Goal: Information Seeking & Learning: Learn about a topic

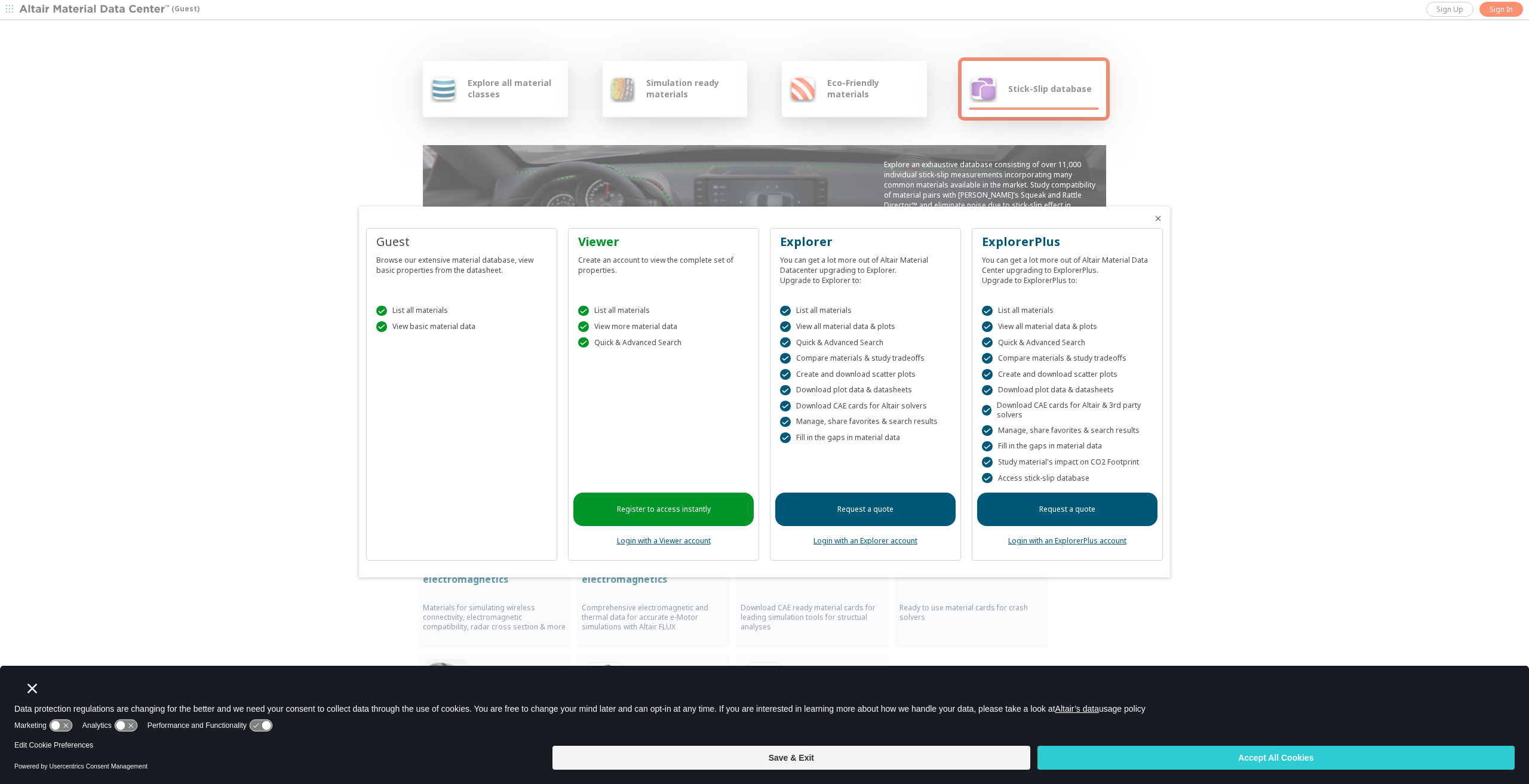
click at [1392, 77] on div at bounding box center [764, 392] width 1529 height 784
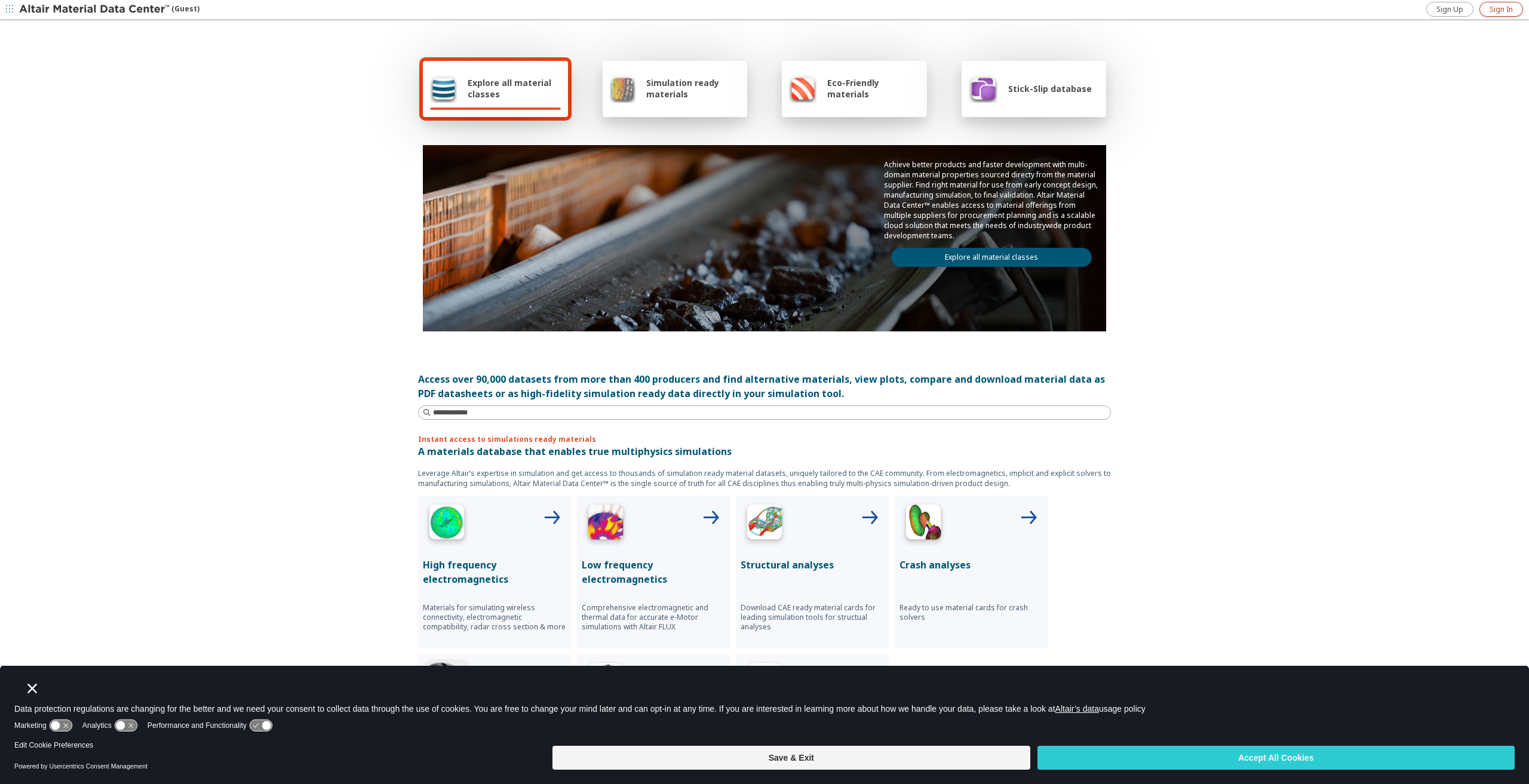
click at [1498, 11] on span "Sign In" at bounding box center [1501, 9] width 23 height 9
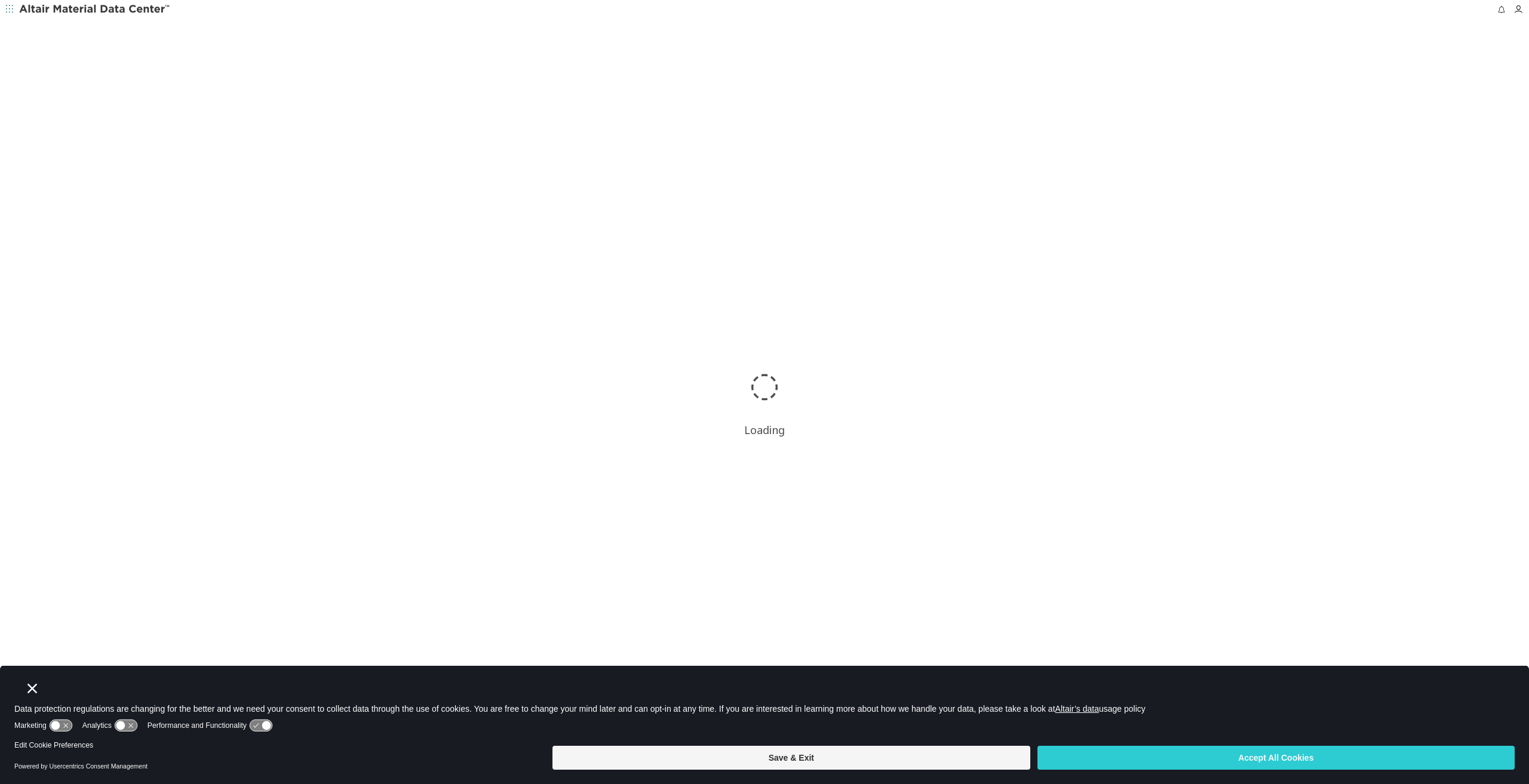
click at [30, 688] on icon "Close" at bounding box center [32, 688] width 9 height 9
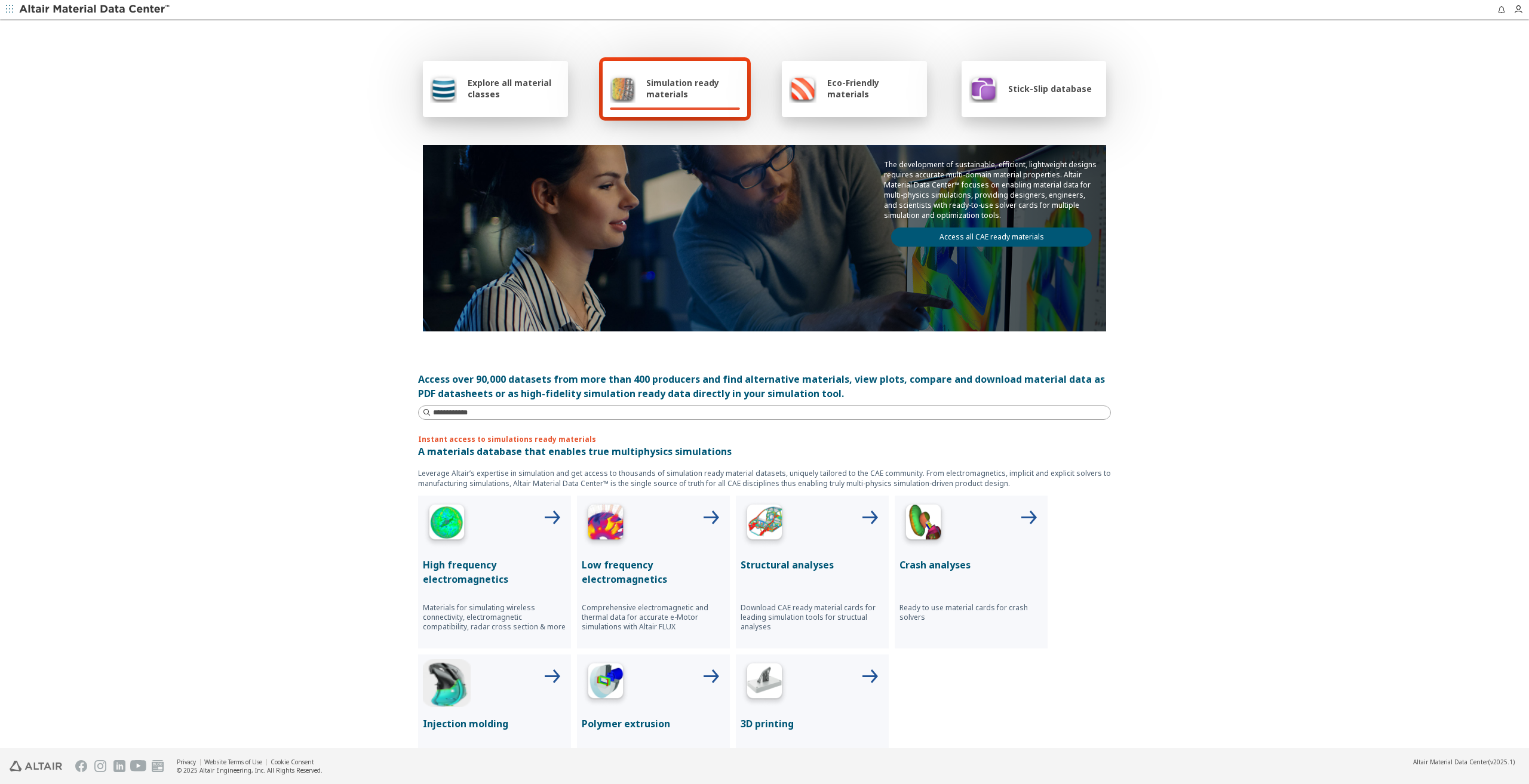
click at [801, 606] on p "Download CAE ready material cards for leading simulation tools for structual an…" at bounding box center [812, 617] width 143 height 28
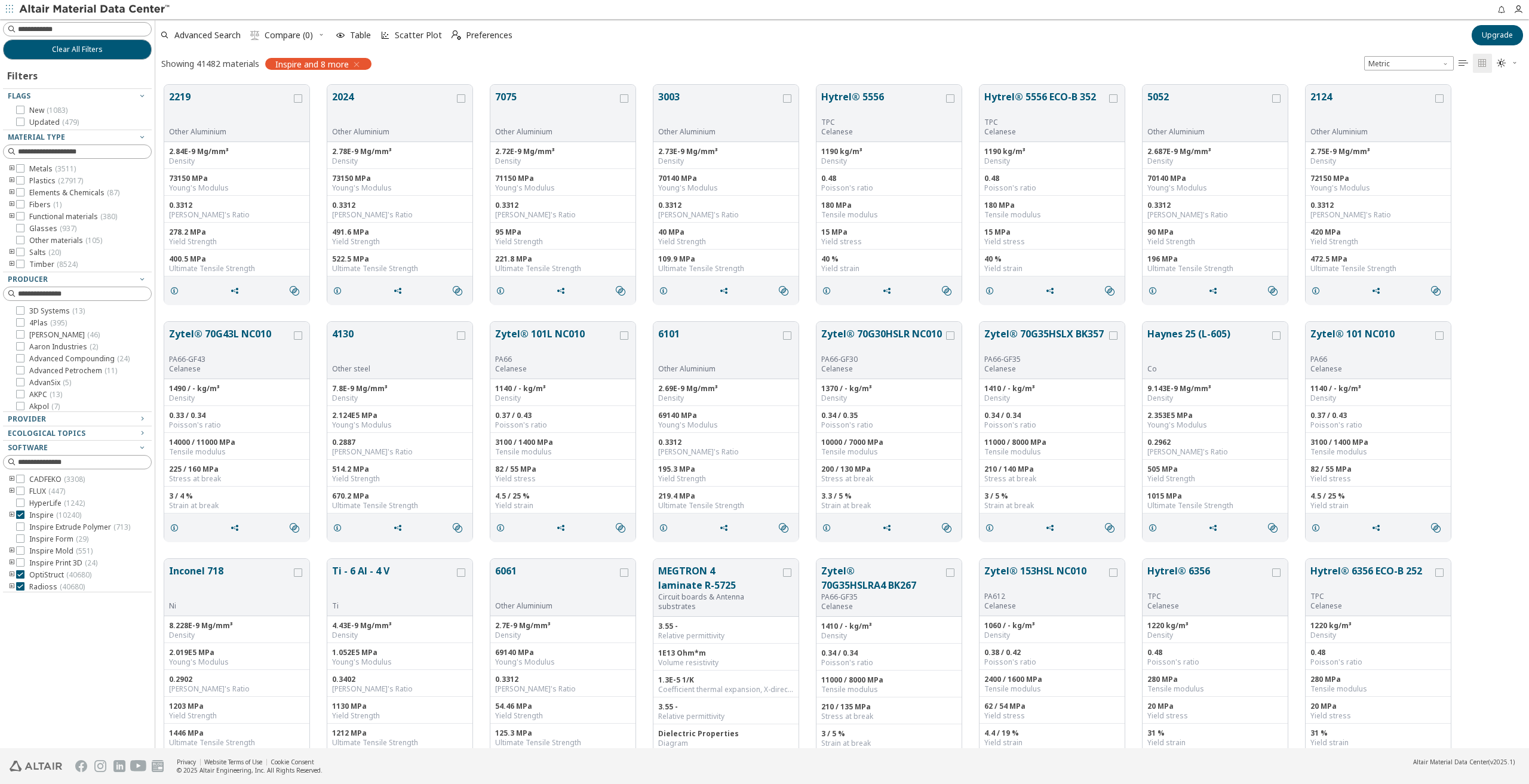
scroll to position [663, 1364]
click at [23, 166] on icon at bounding box center [20, 168] width 8 height 8
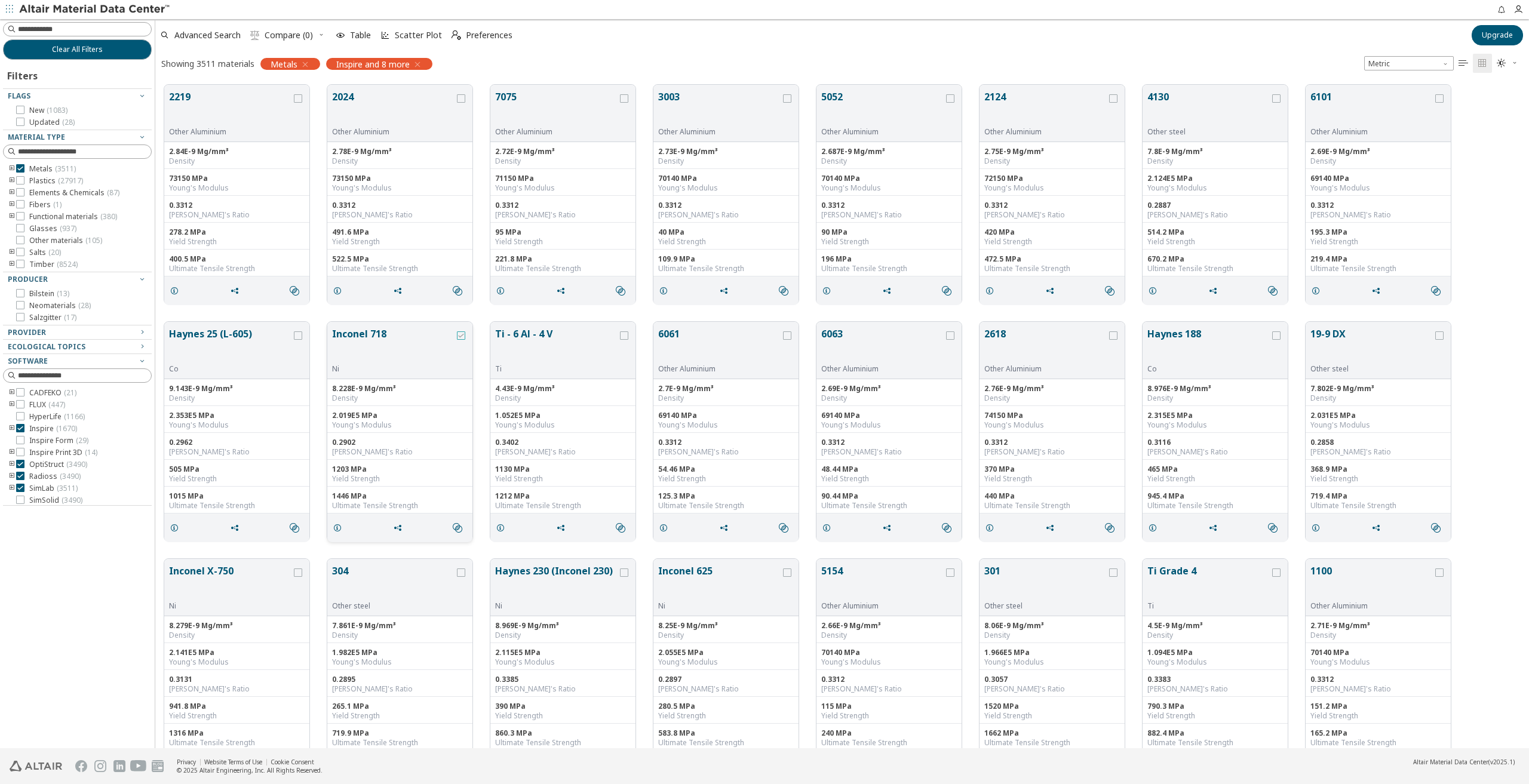
click at [460, 335] on icon "grid" at bounding box center [461, 335] width 8 height 8
click at [399, 524] on icon "grid" at bounding box center [397, 527] width 9 height 9
click at [411, 545] on span "Copy to Clipboard" at bounding box center [447, 548] width 82 height 19
drag, startPoint x: 386, startPoint y: 358, endPoint x: -136, endPoint y: 397, distance: 523.5
click at [0, 397] on html "Feedback Clear All Filters Filters Flags New ( 1083 ) Updated ( 28 ) Material T…" at bounding box center [764, 392] width 1529 height 784
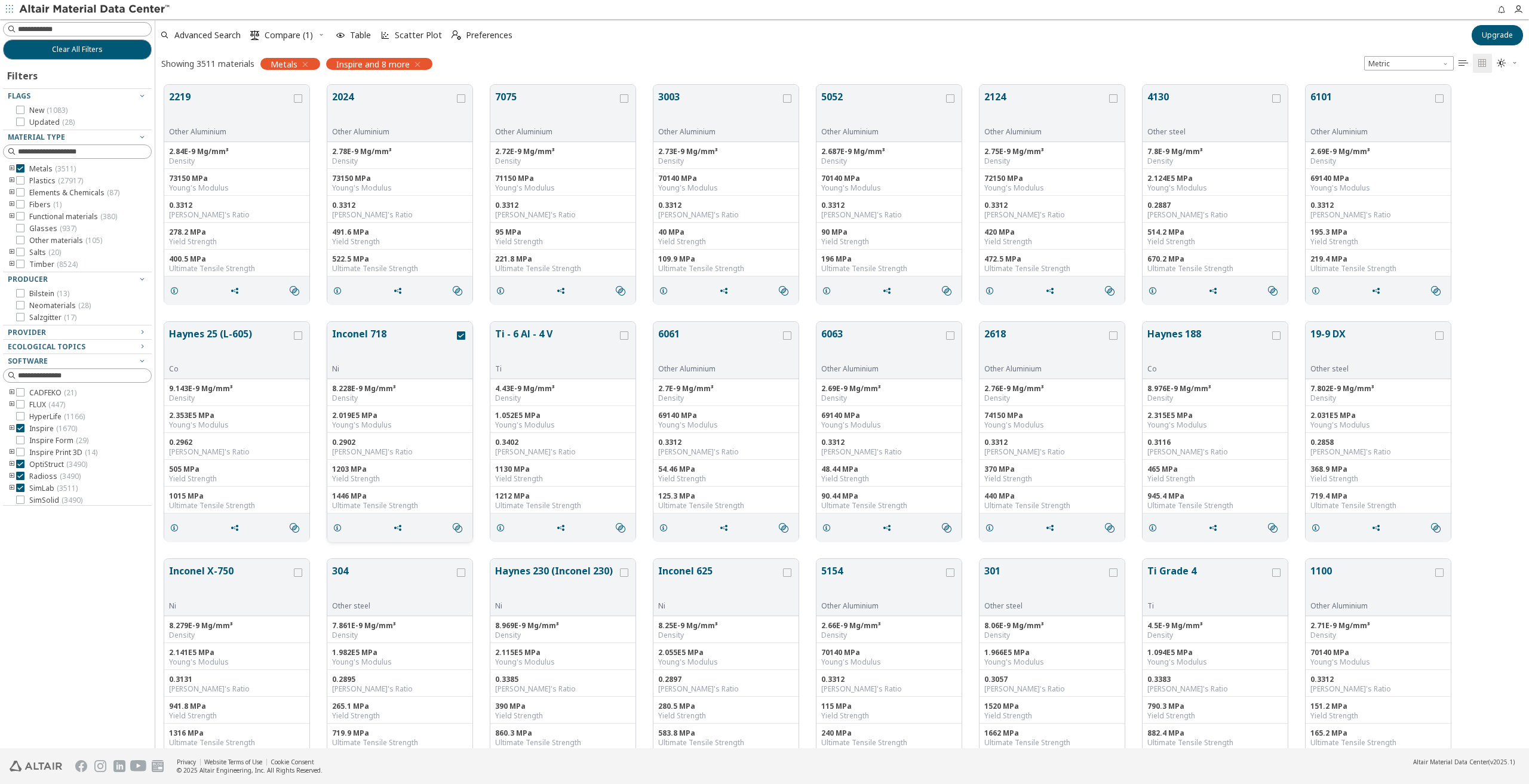
click at [374, 332] on button "Inconel 718" at bounding box center [393, 345] width 123 height 38
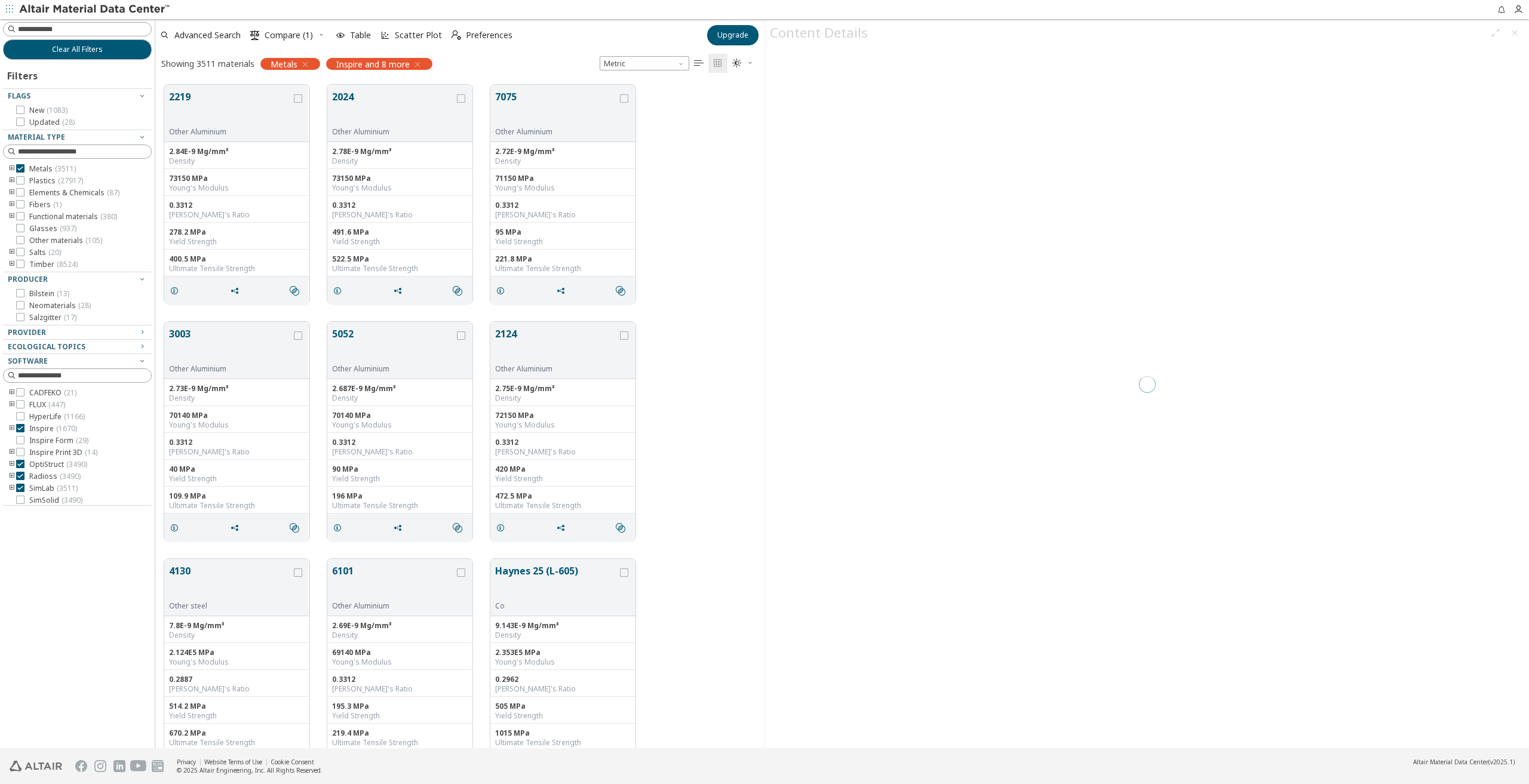
scroll to position [663, 600]
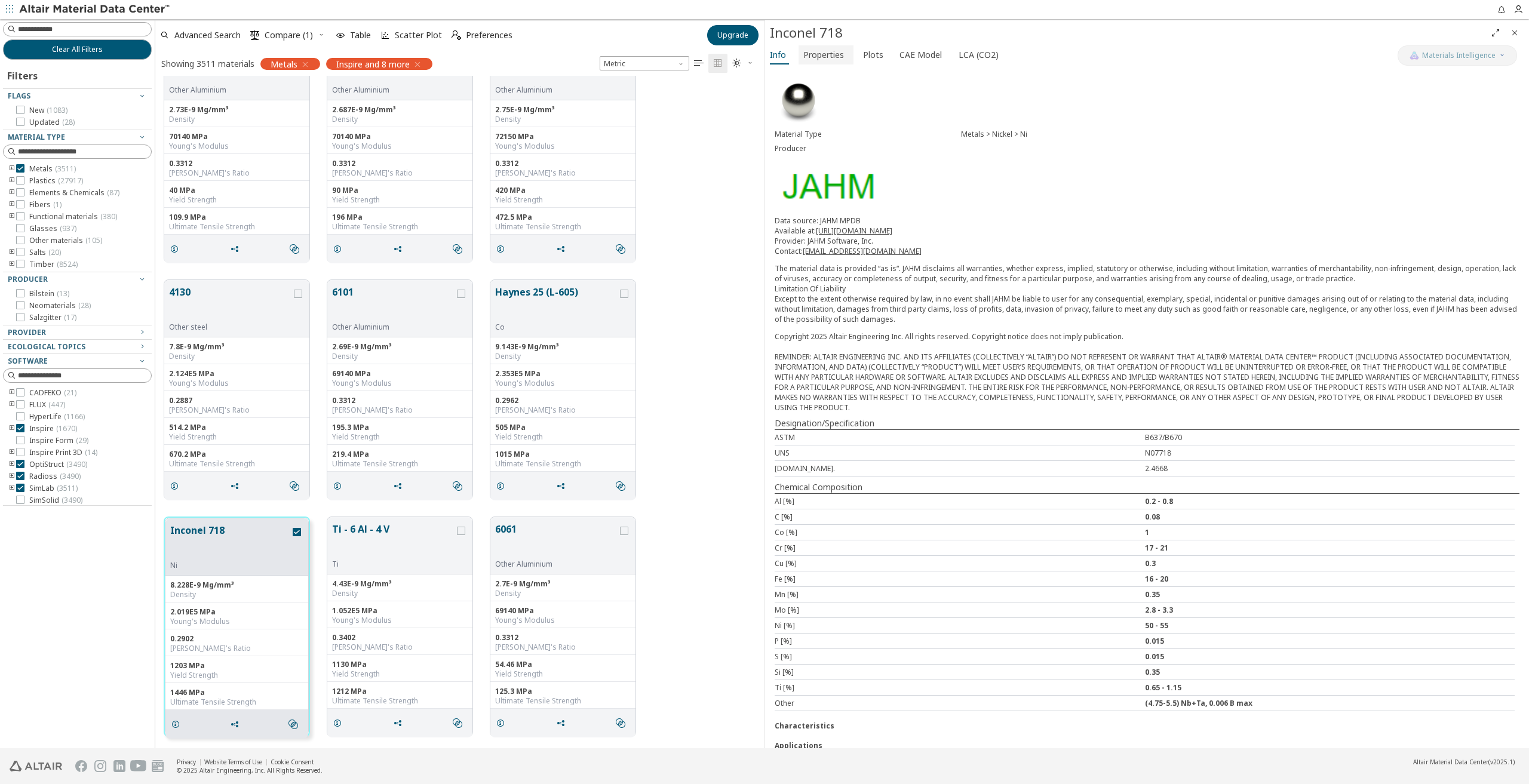
click at [814, 56] on span "Properties" at bounding box center [824, 54] width 41 height 19
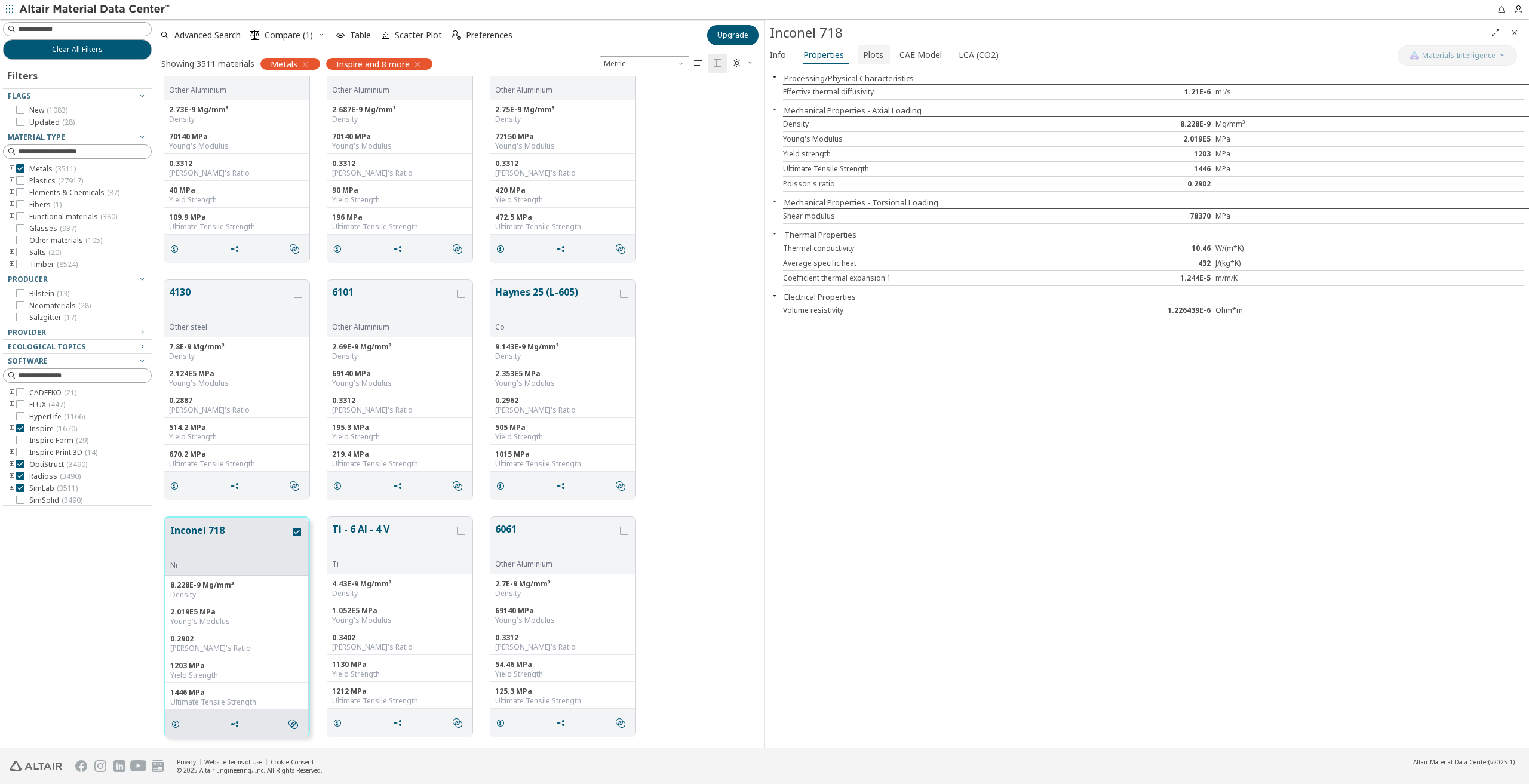
click at [863, 57] on span "Plots" at bounding box center [873, 54] width 20 height 19
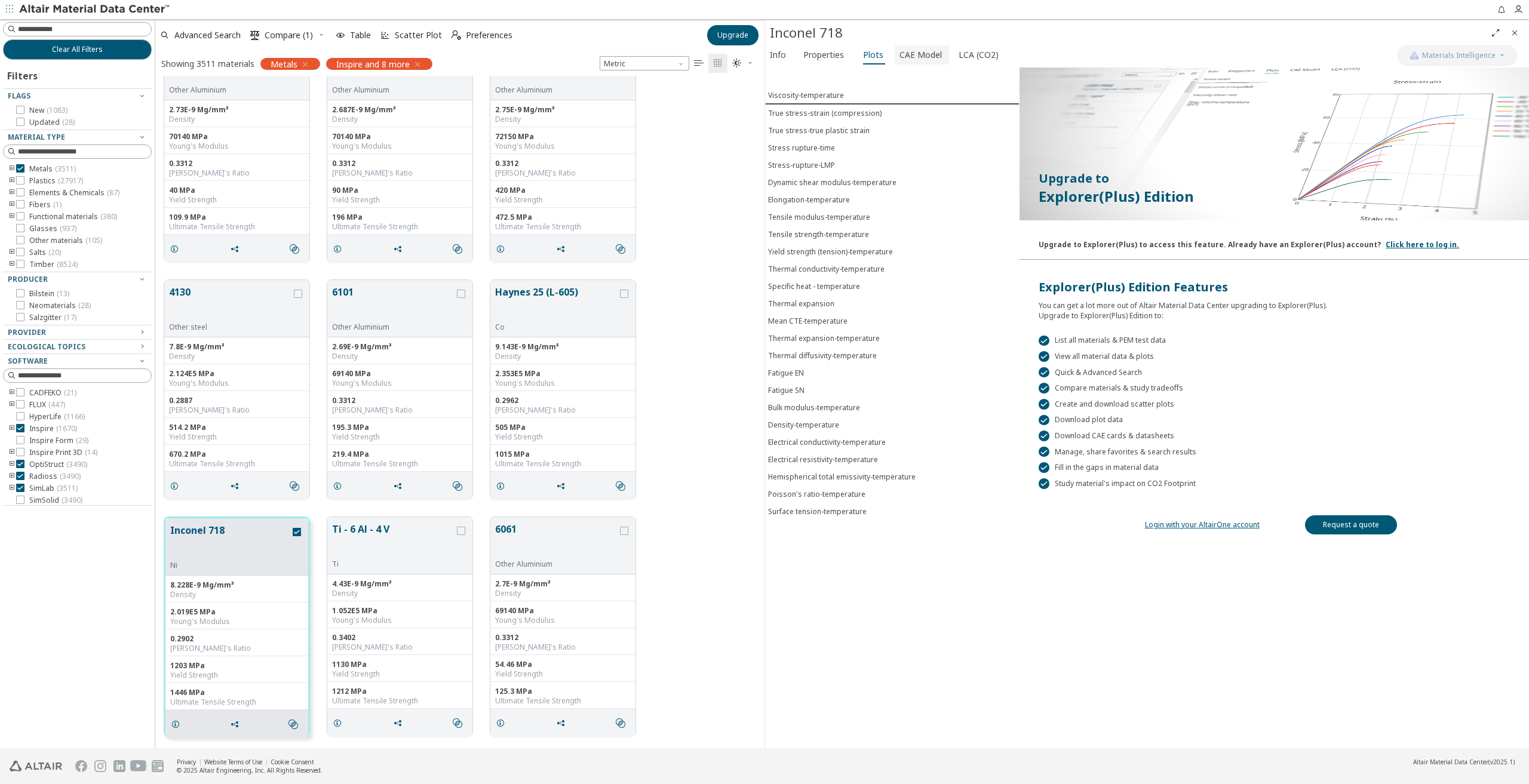
click at [899, 58] on span "CAE Model" at bounding box center [920, 54] width 42 height 19
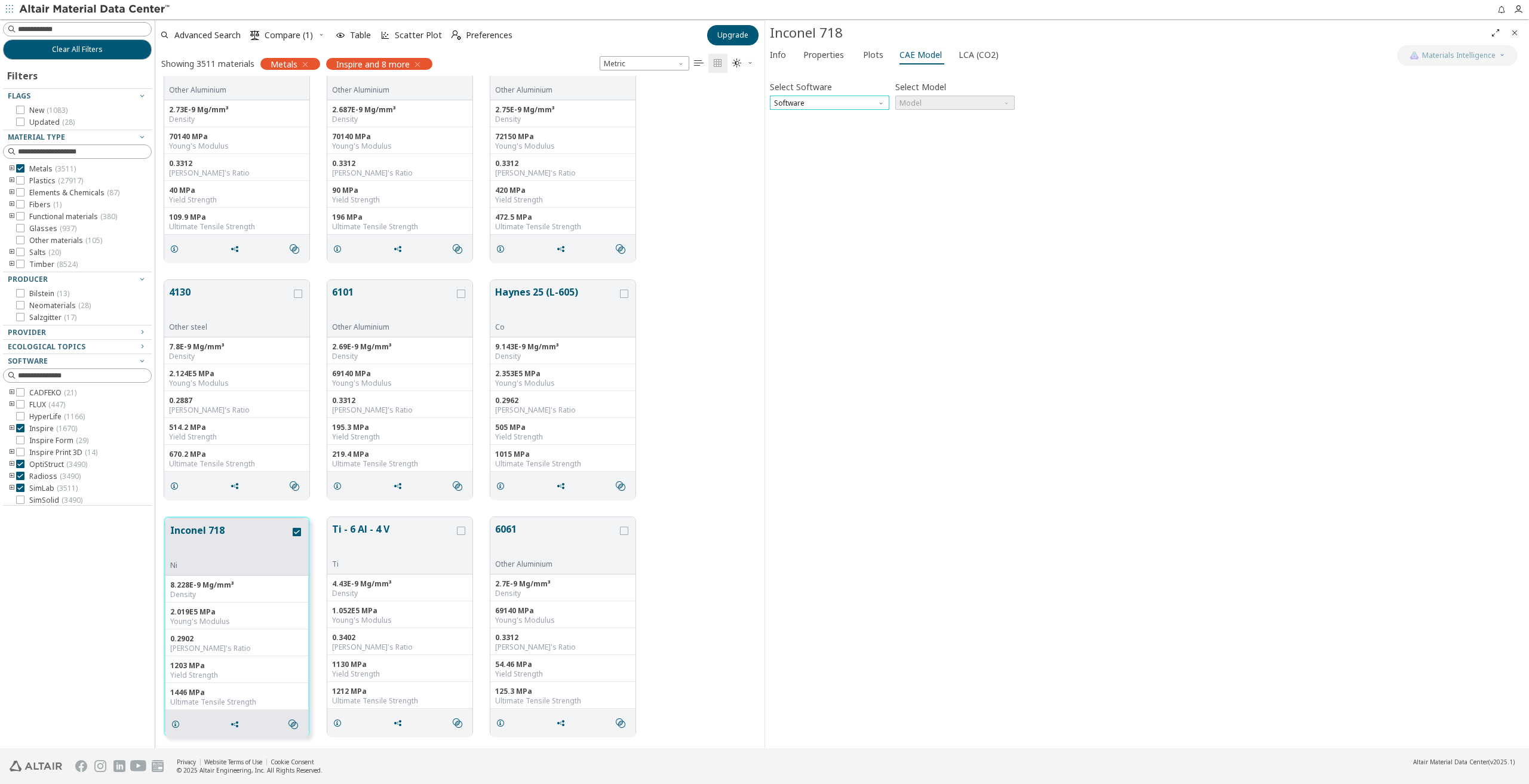
click at [876, 104] on span "Software" at bounding box center [830, 103] width 120 height 15
click at [844, 132] on span "OptiStruct" at bounding box center [829, 131] width 110 height 8
click at [968, 102] on span "Model" at bounding box center [955, 103] width 120 height 15
click at [961, 114] on span "Mat1" at bounding box center [955, 116] width 110 height 8
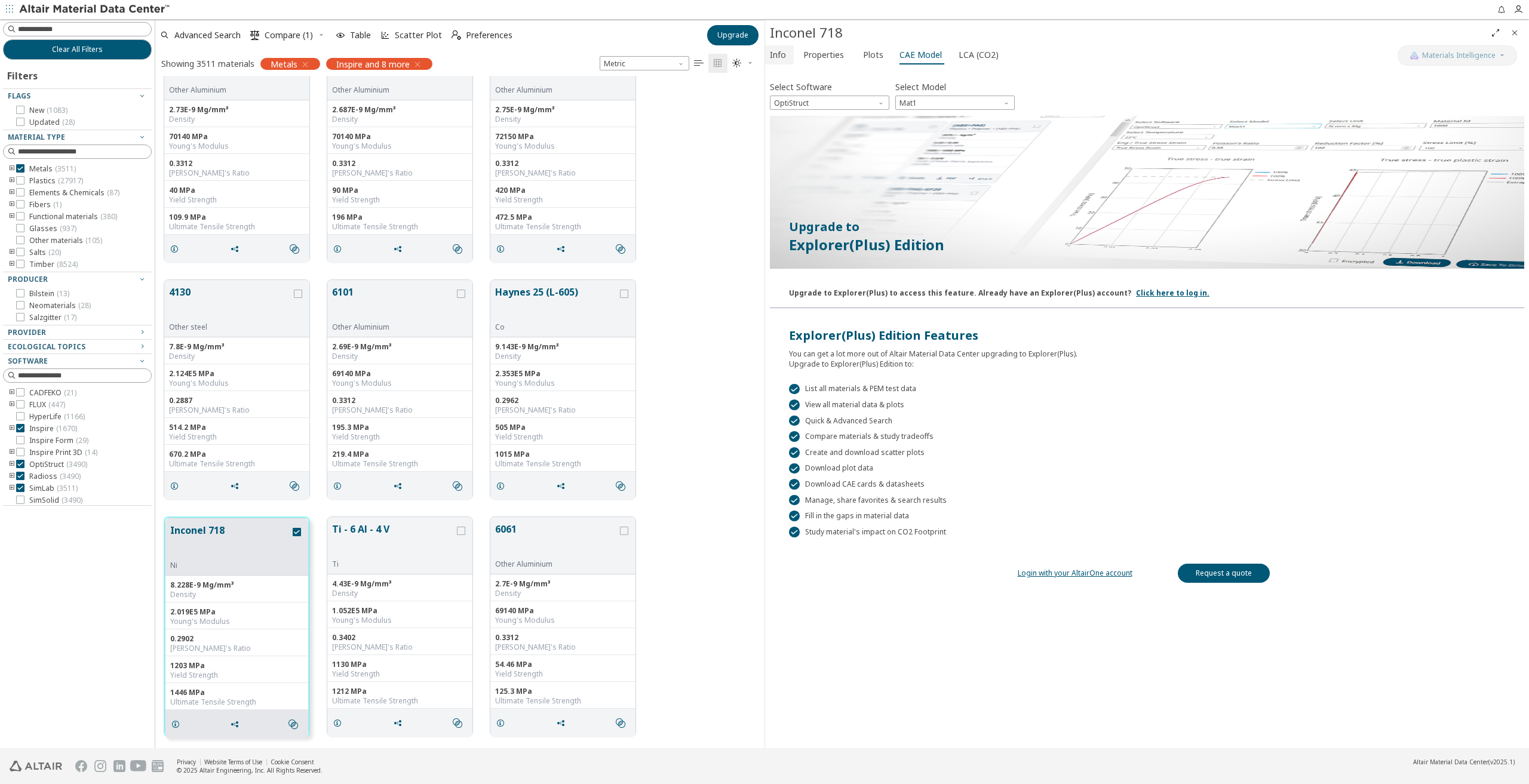
click at [781, 55] on span "Info" at bounding box center [778, 54] width 16 height 19
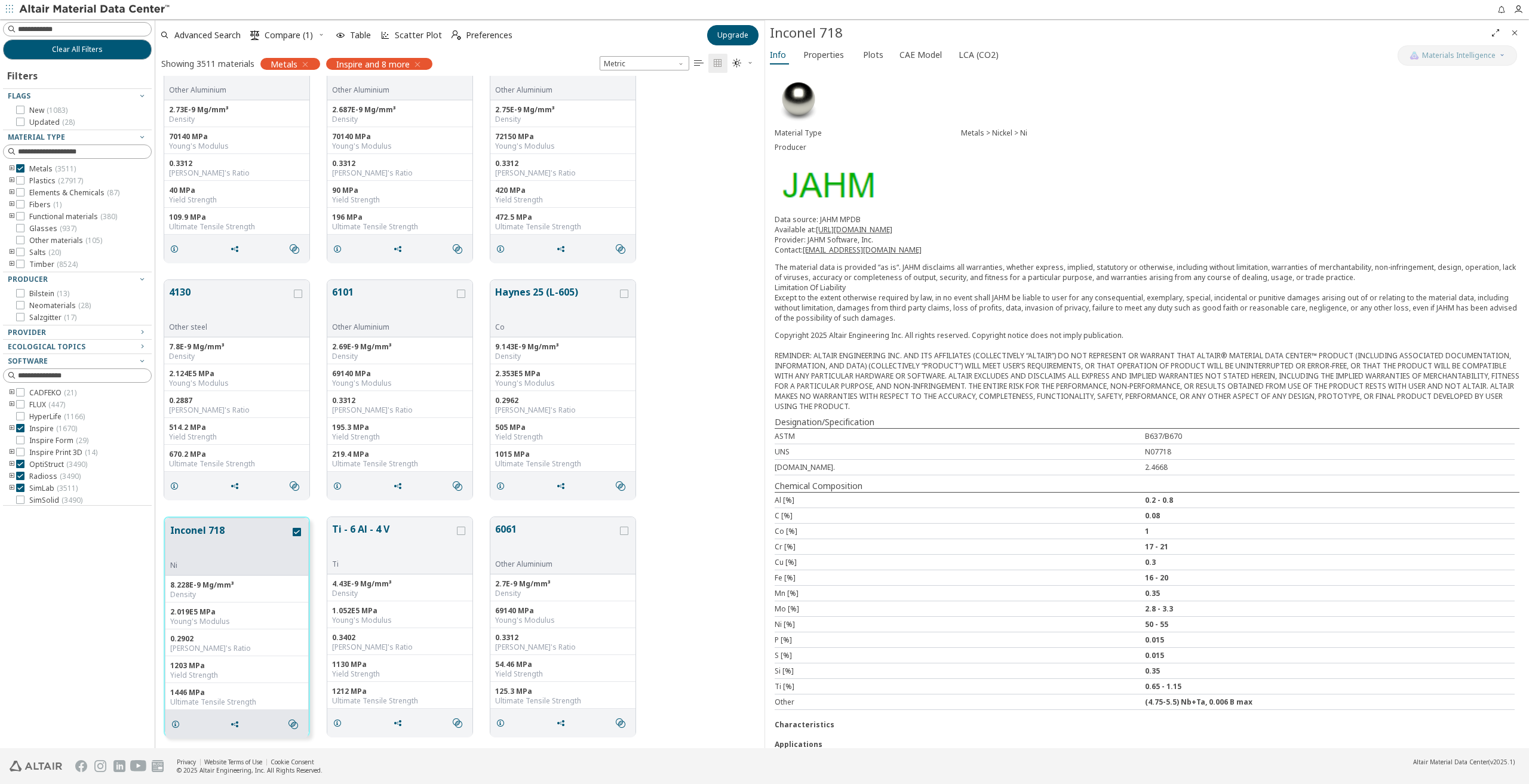
scroll to position [0, 0]
click at [867, 57] on span "Plots" at bounding box center [873, 54] width 20 height 19
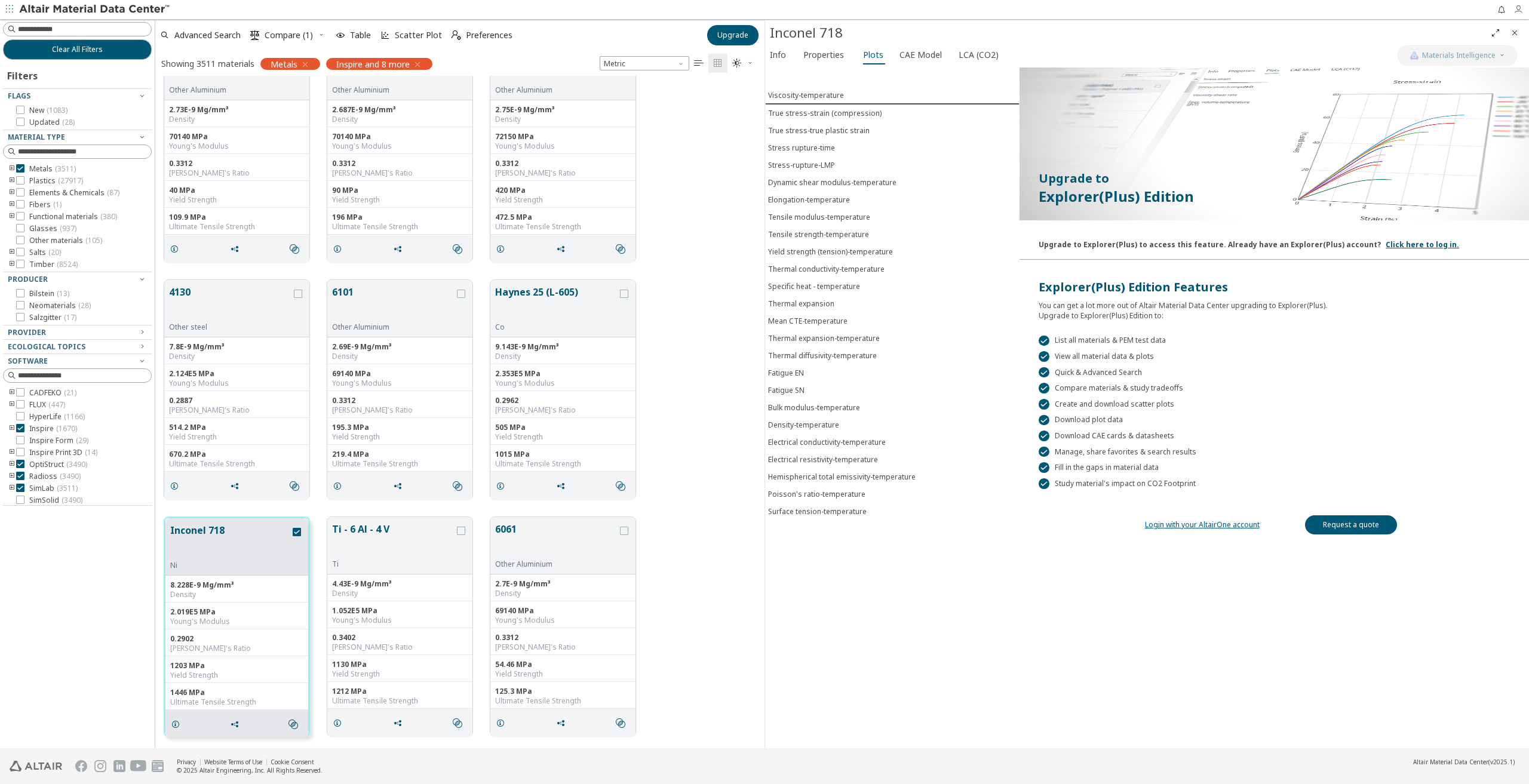
click at [1519, 7] on icon "button" at bounding box center [1518, 9] width 9 height 9
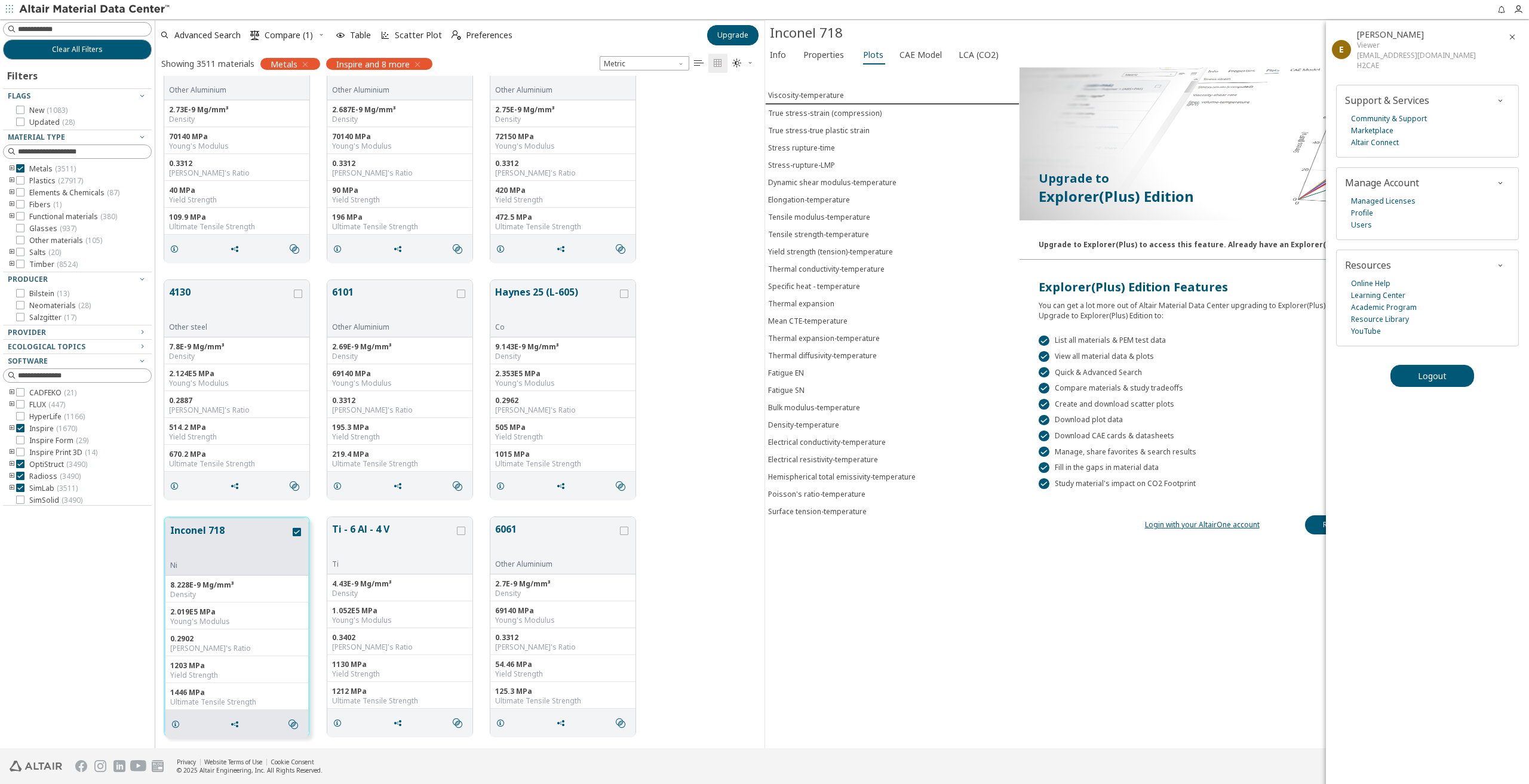
click at [1221, 597] on div "Upgrade to Explorer(Plus) Edition Upgrade to Explorer(Plus) to access this feat…" at bounding box center [1274, 408] width 509 height 681
click at [1203, 571] on div "Upgrade to Explorer(Plus) Edition Upgrade to Explorer(Plus) to access this feat…" at bounding box center [1274, 408] width 509 height 681
click at [1242, 274] on div "Explorer(Plus) Edition Features You can get a lot more out of Altair Material D…" at bounding box center [1274, 290] width 509 height 61
click at [1508, 33] on icon "button" at bounding box center [1512, 37] width 9 height 9
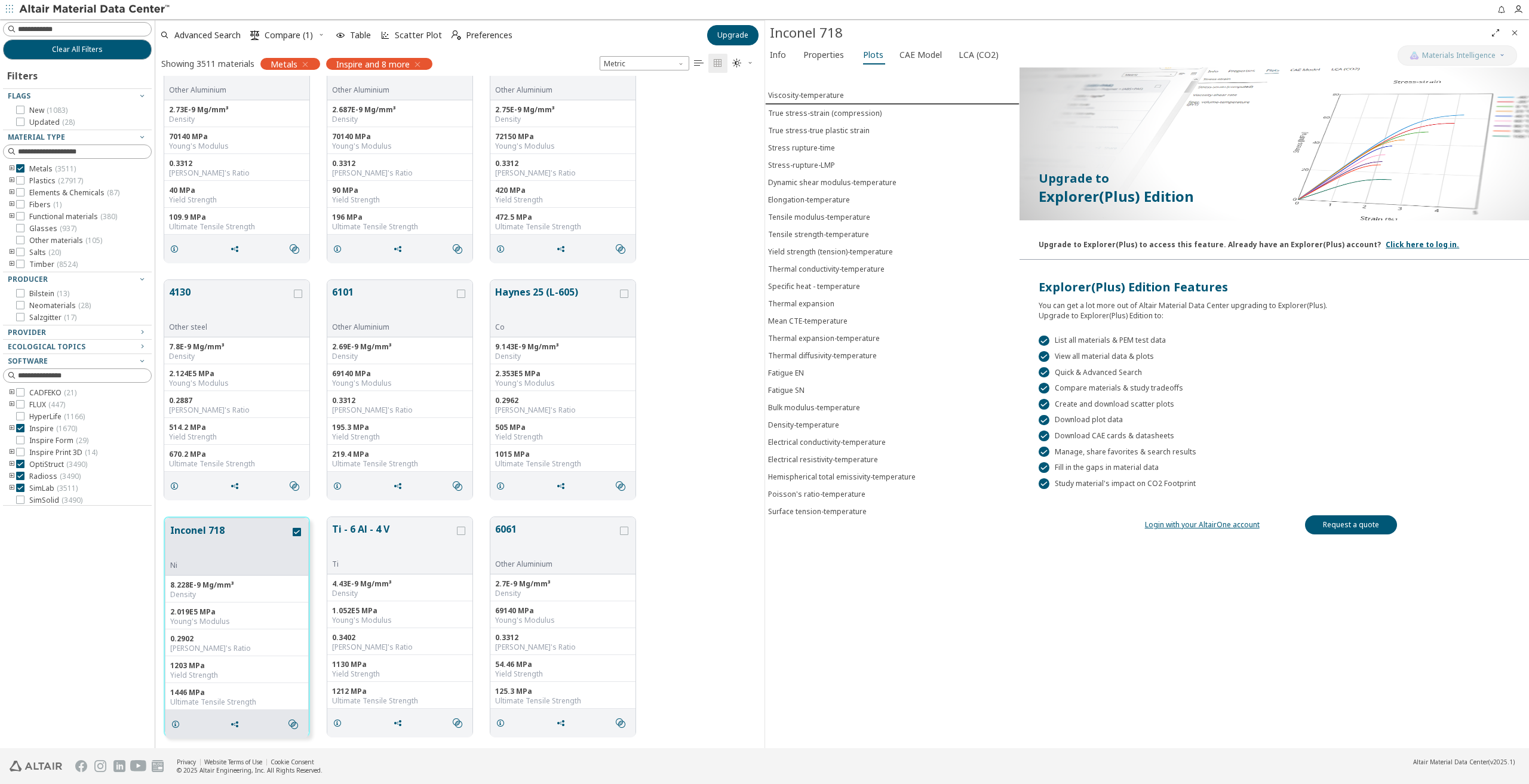
click at [1228, 522] on link "Login with your AltairOne account" at bounding box center [1202, 524] width 115 height 10
click at [1233, 522] on link "Login with your AltairOne account" at bounding box center [1202, 524] width 115 height 10
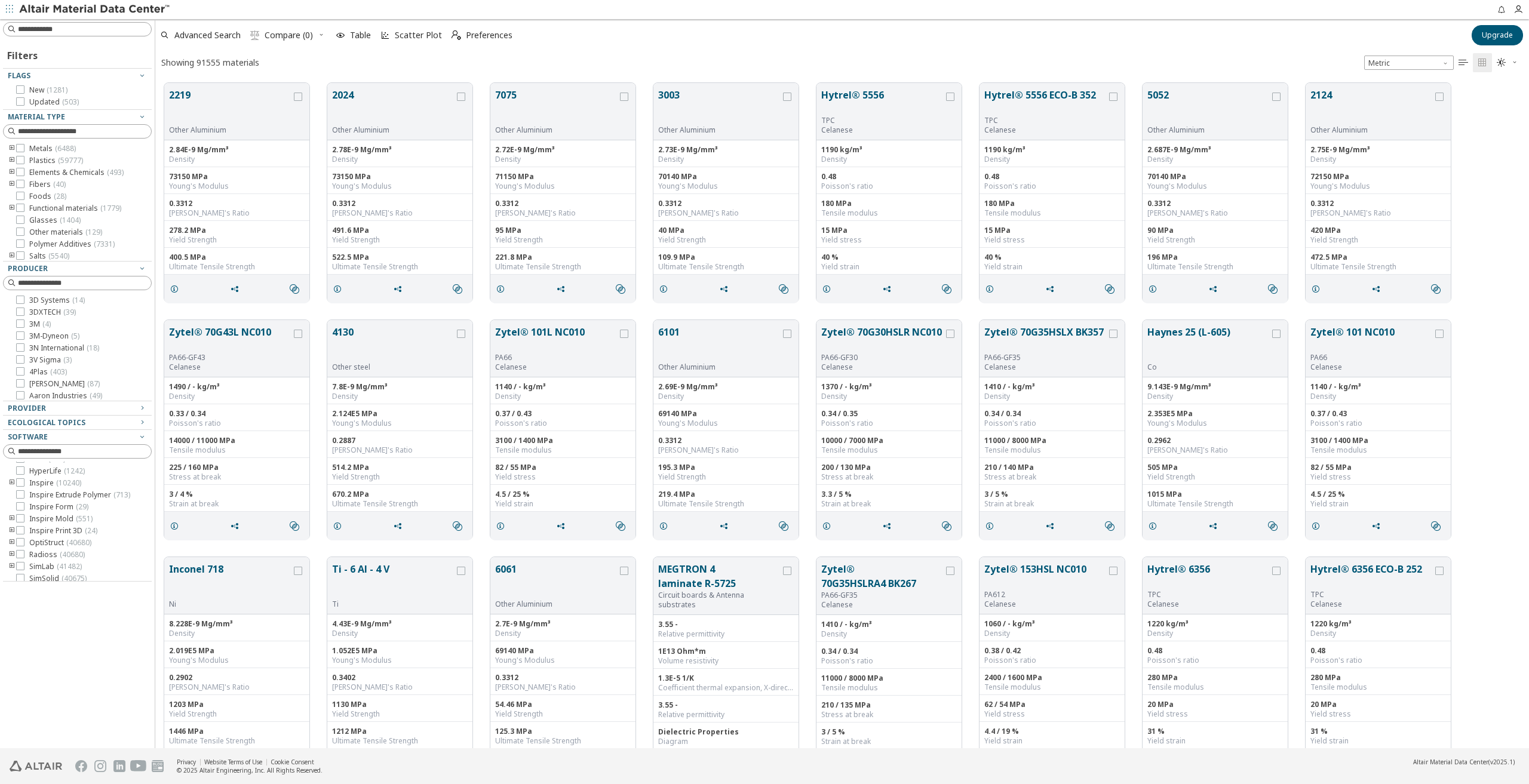
scroll to position [33, 0]
click at [21, 528] on icon at bounding box center [20, 530] width 8 height 8
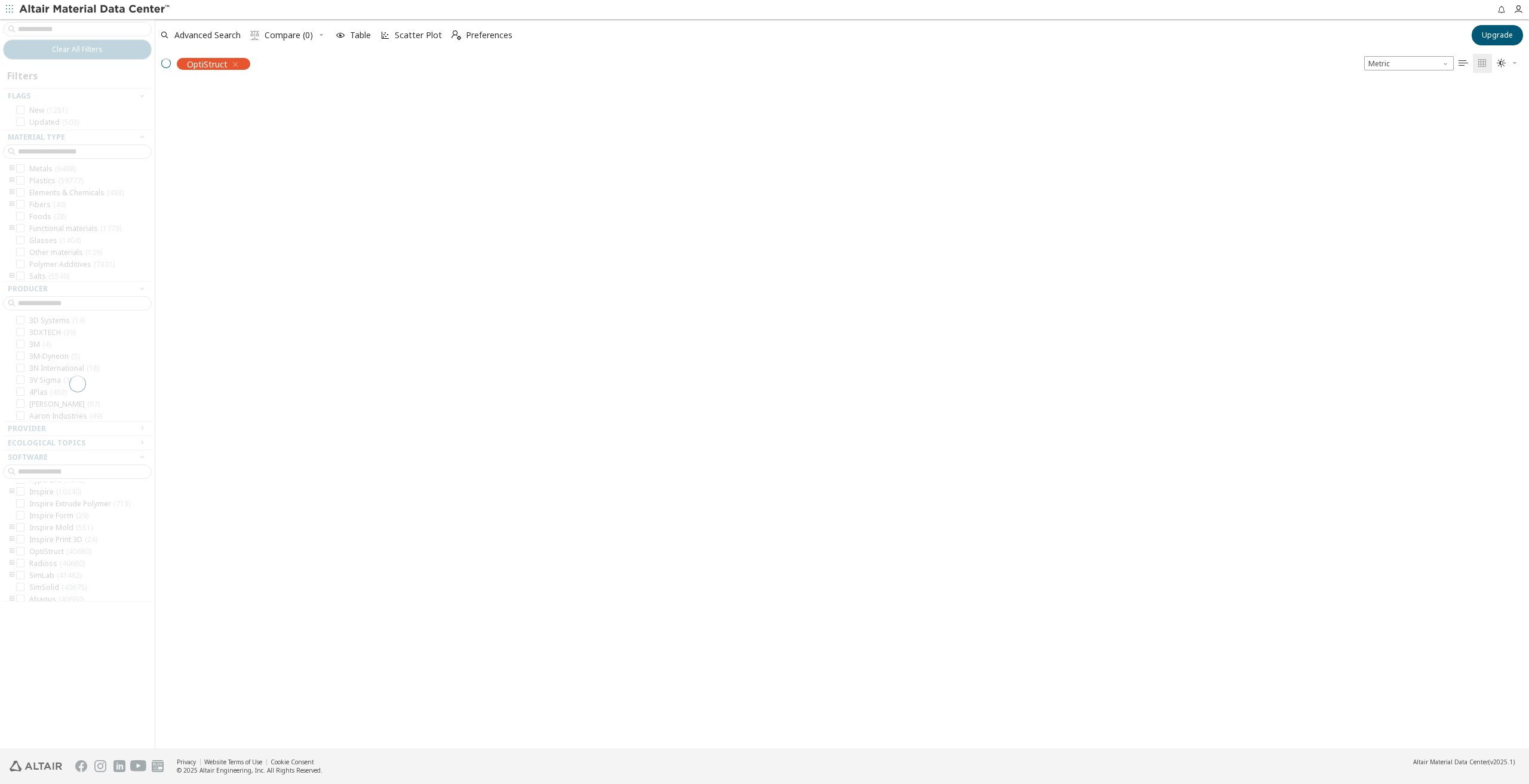
scroll to position [663, 1364]
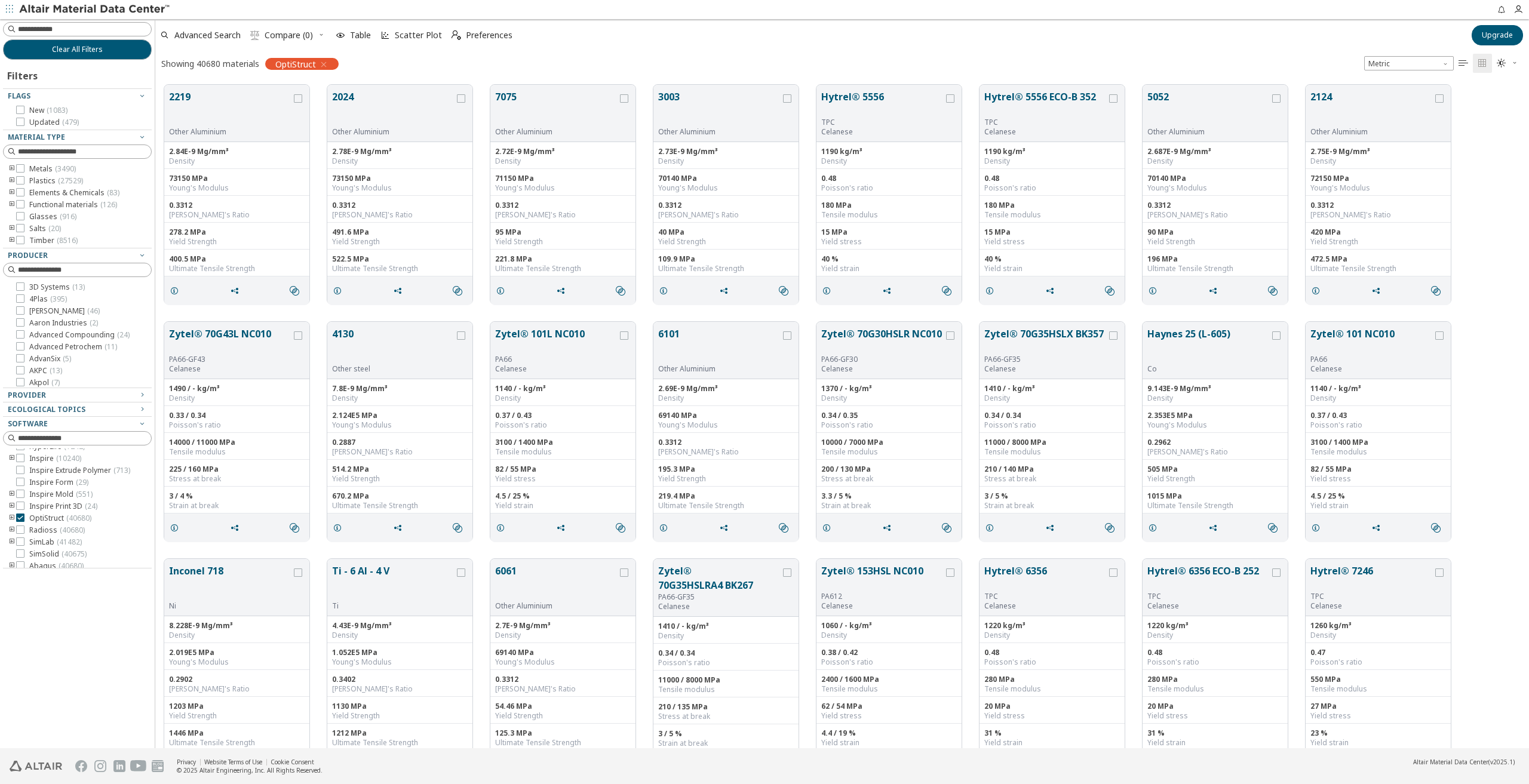
click at [9, 167] on icon "toogle group" at bounding box center [12, 169] width 8 height 9
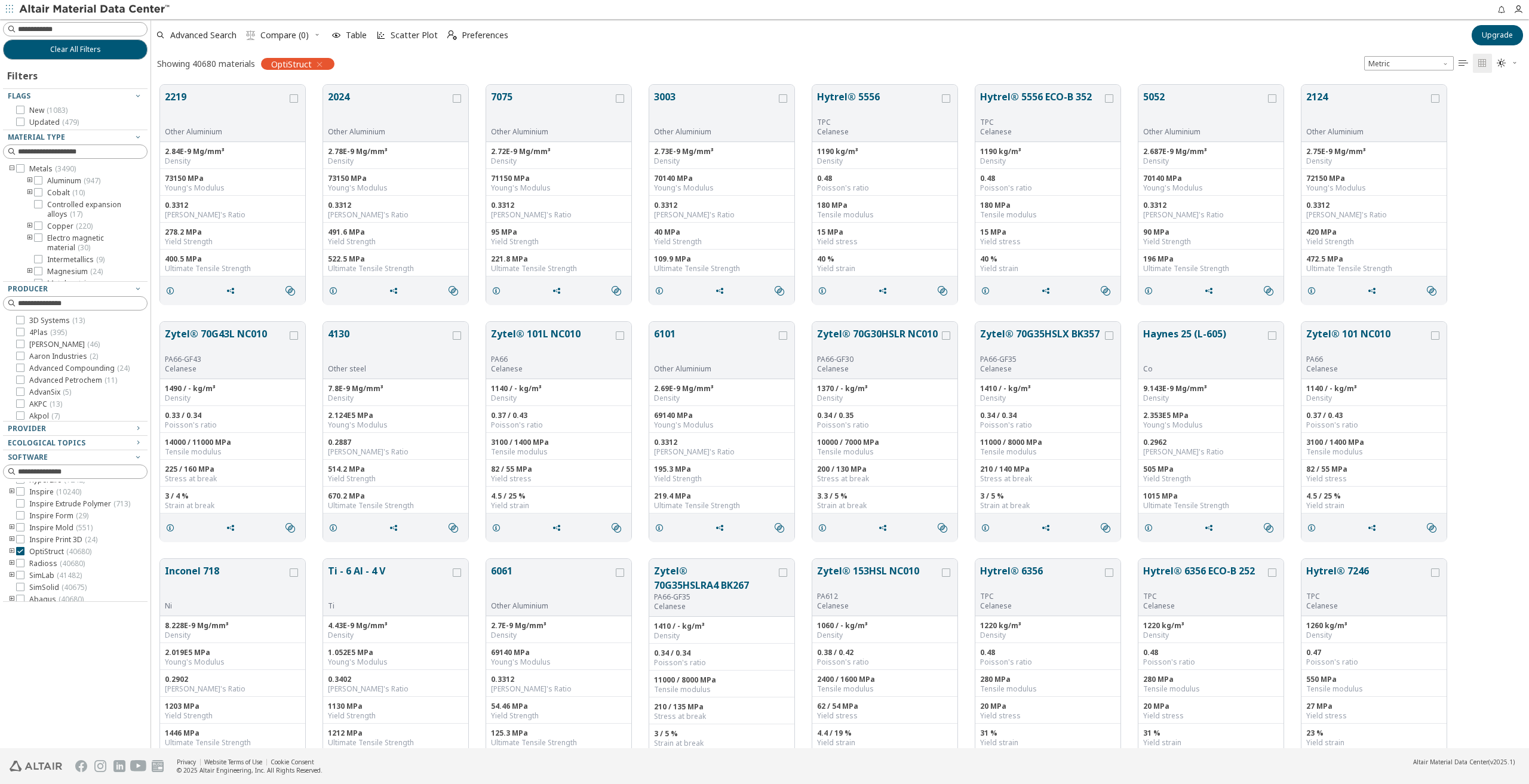
scroll to position [663, 1368]
click at [151, 192] on div "Clear All Filters Filters Flags New ( 1083 ) Updated ( 479 ) Material Type Meta…" at bounding box center [764, 383] width 1529 height 729
click at [28, 190] on icon "toogle group" at bounding box center [29, 185] width 8 height 9
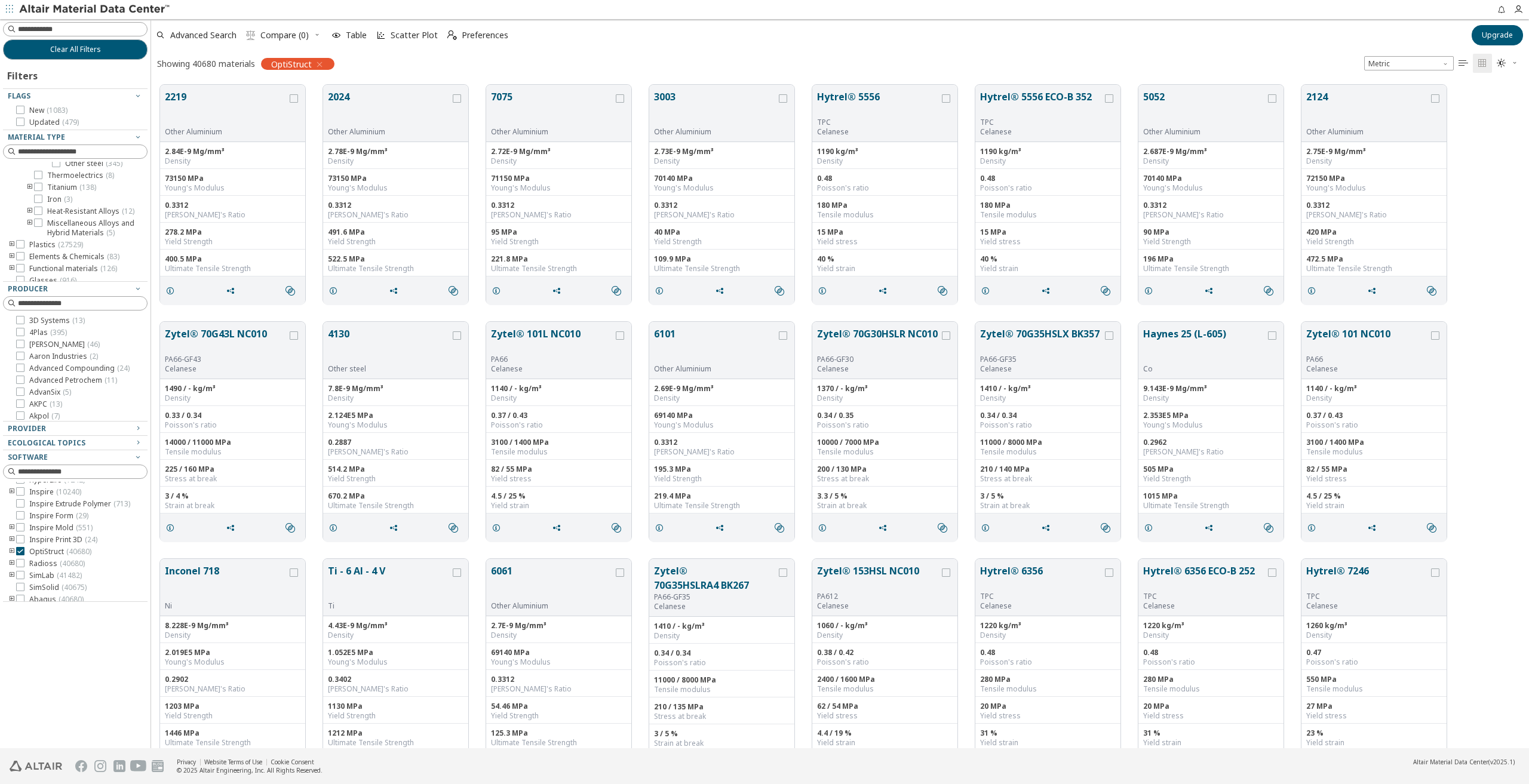
click at [29, 192] on icon "toogle group" at bounding box center [29, 187] width 8 height 9
click at [100, 149] on input at bounding box center [76, 151] width 142 height 13
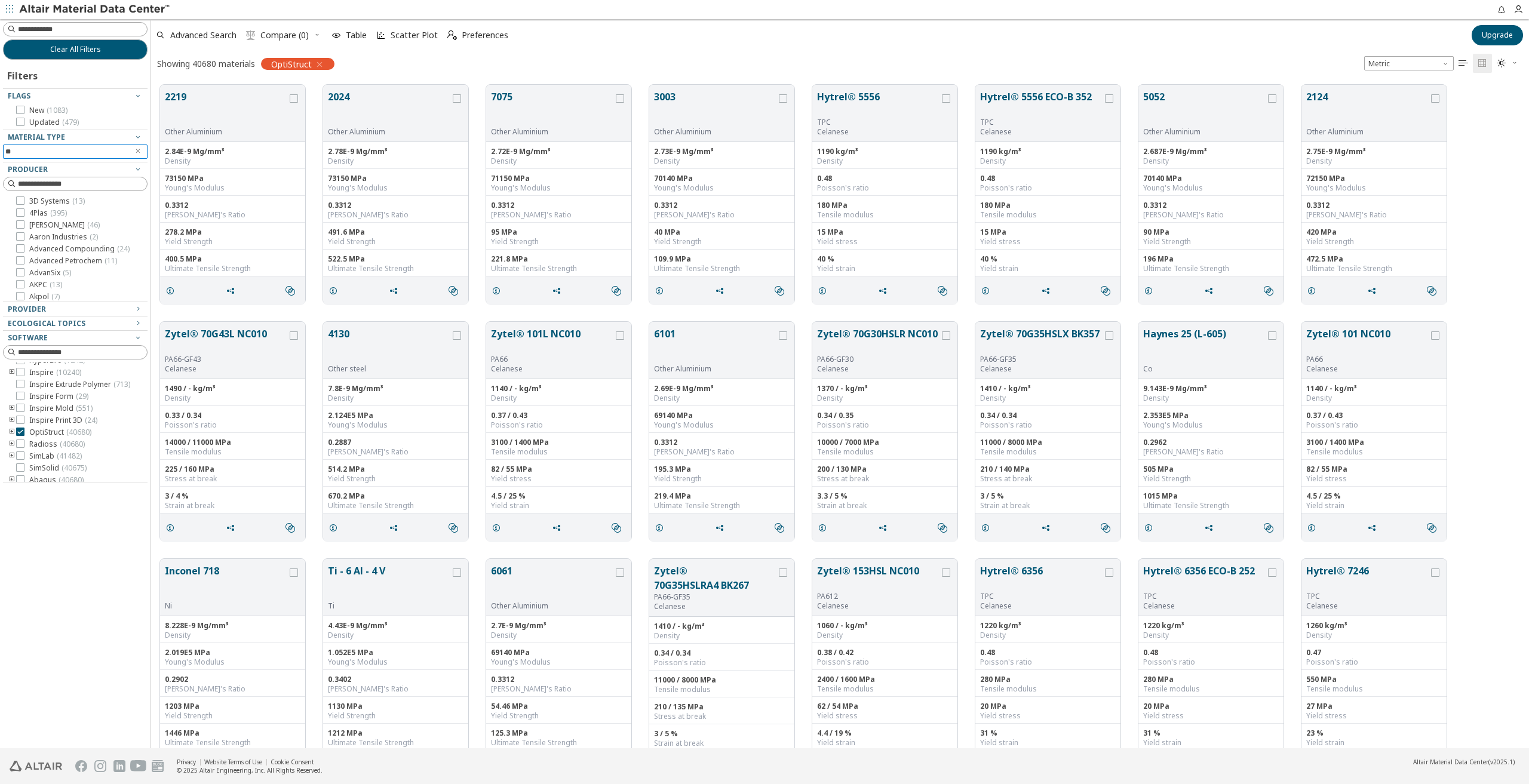
type input "*"
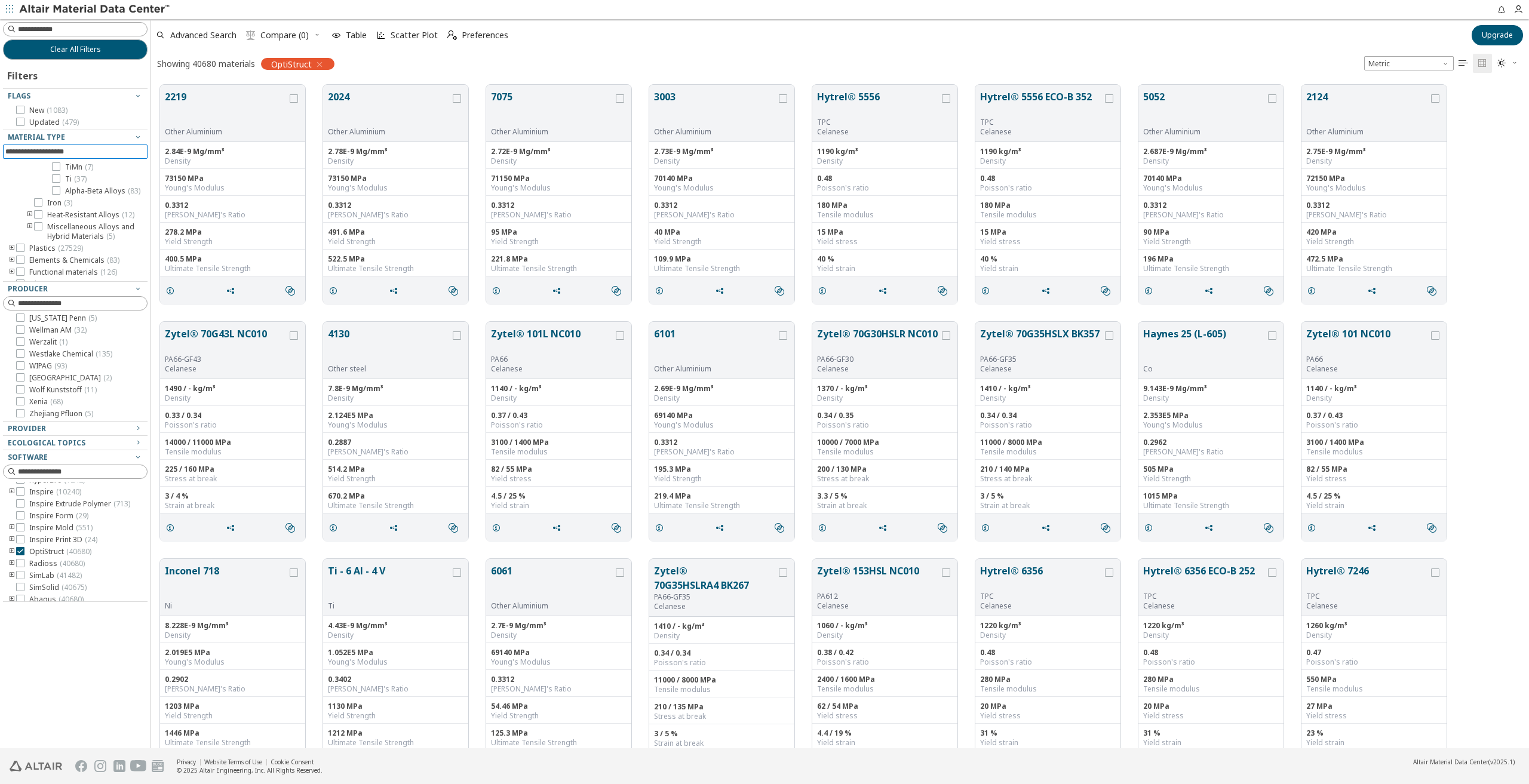
scroll to position [431, 0]
click at [60, 166] on icon at bounding box center [56, 162] width 8 height 8
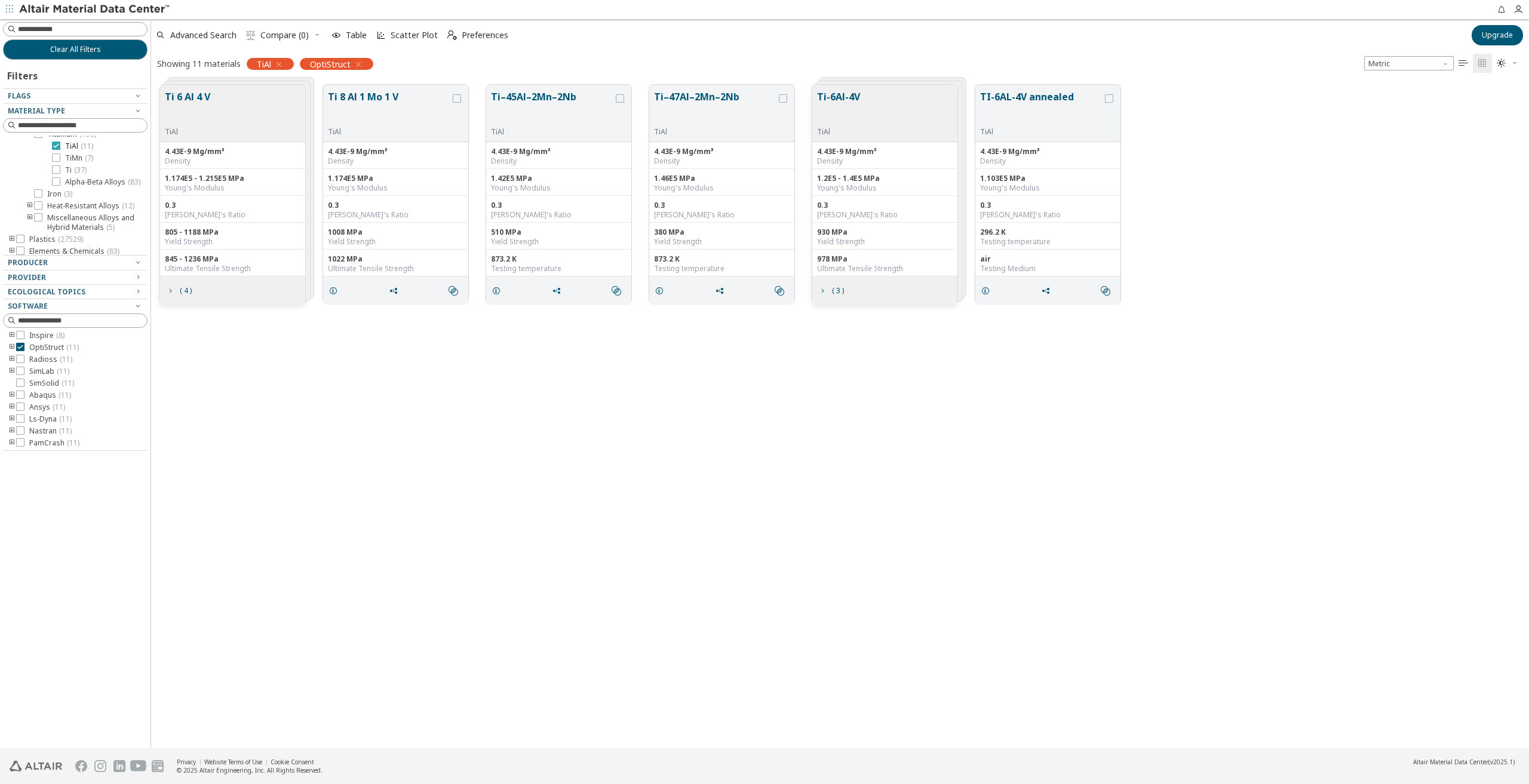
scroll to position [9, 0]
click at [192, 96] on button "Ti 6 Al 4 V" at bounding box center [187, 108] width 45 height 38
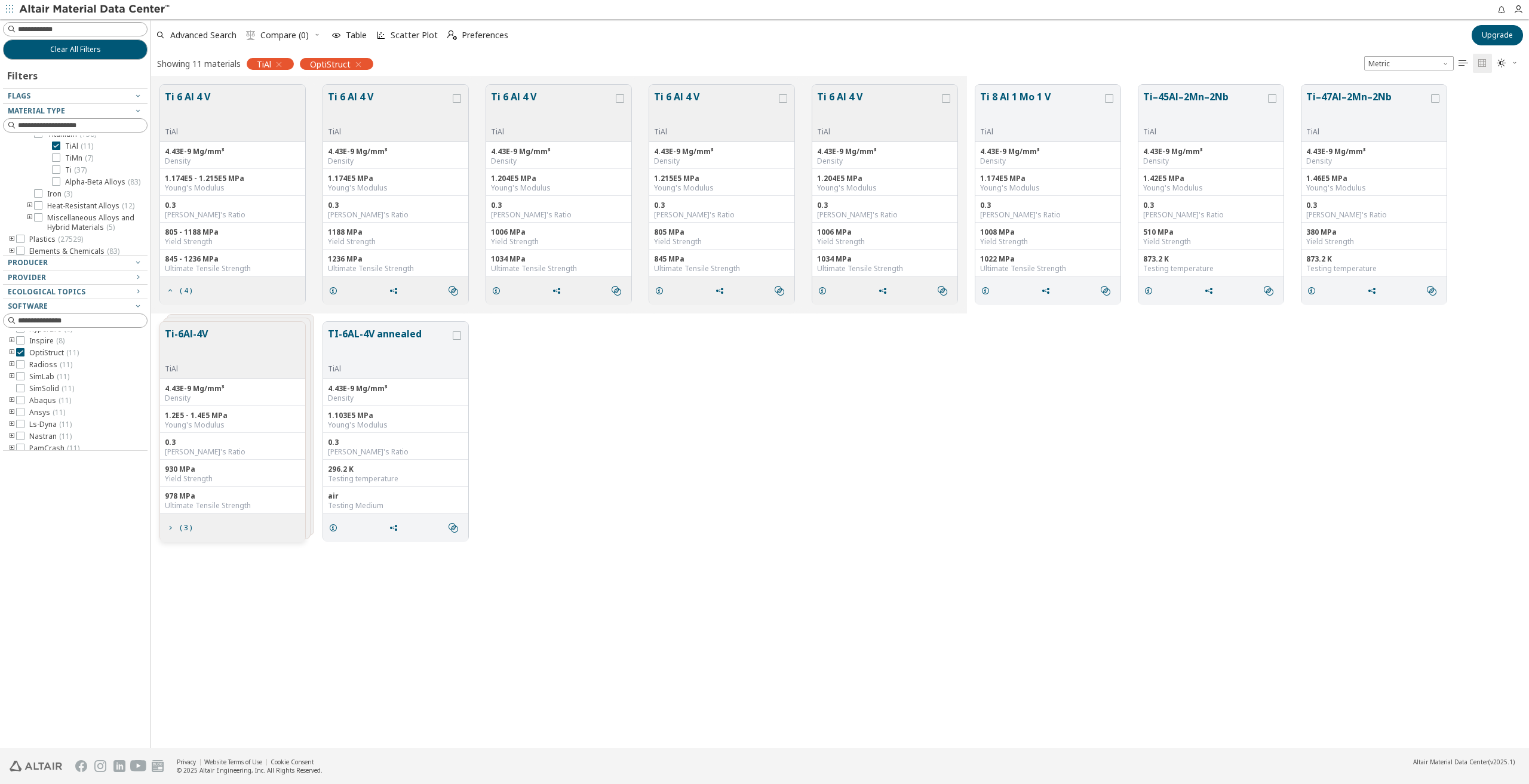
click at [199, 330] on button "Ti-6Al-4V" at bounding box center [186, 345] width 43 height 38
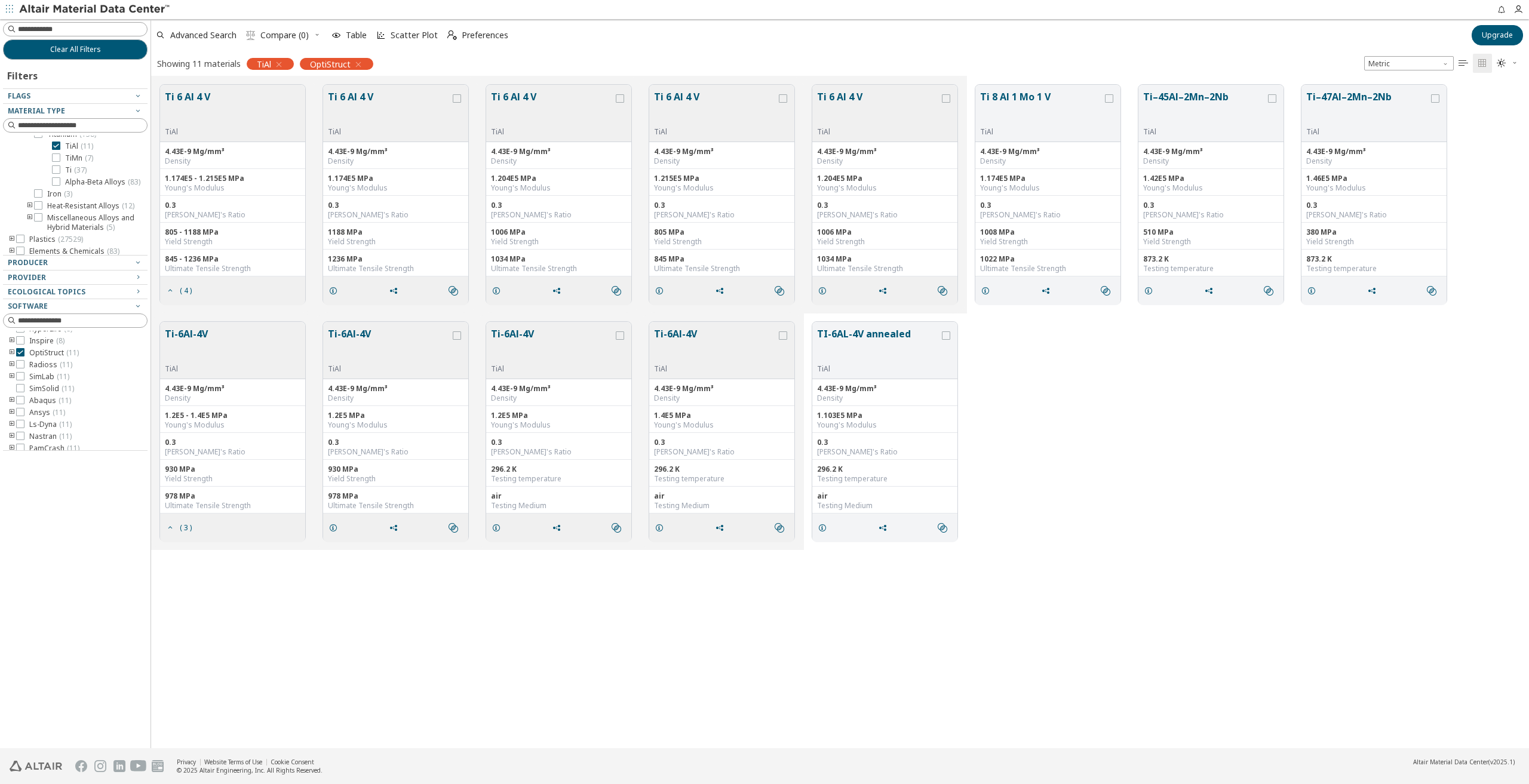
click at [199, 330] on button "Ti-6Al-4V" at bounding box center [186, 345] width 43 height 38
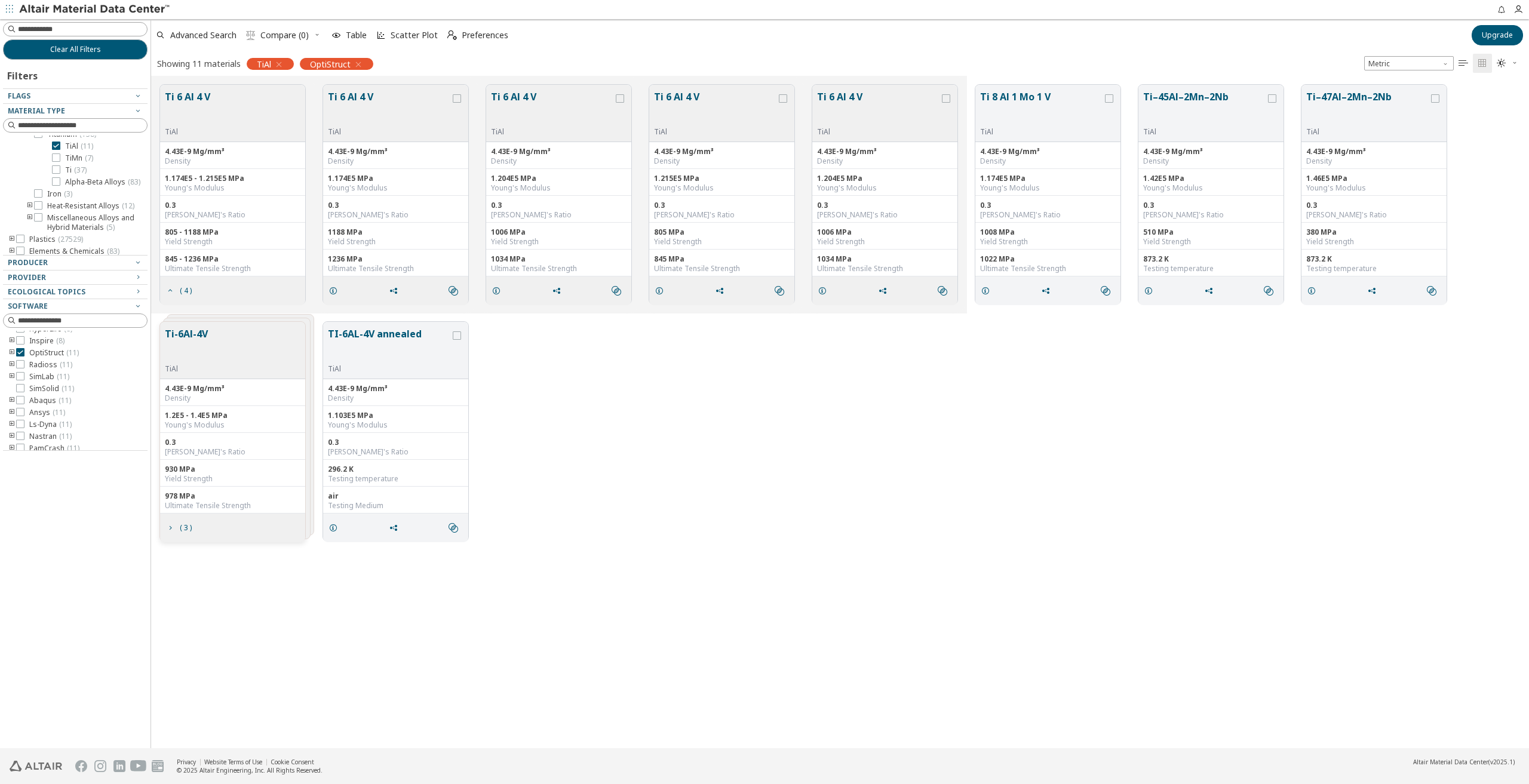
click at [199, 330] on button "Ti-6Al-4V" at bounding box center [186, 345] width 43 height 38
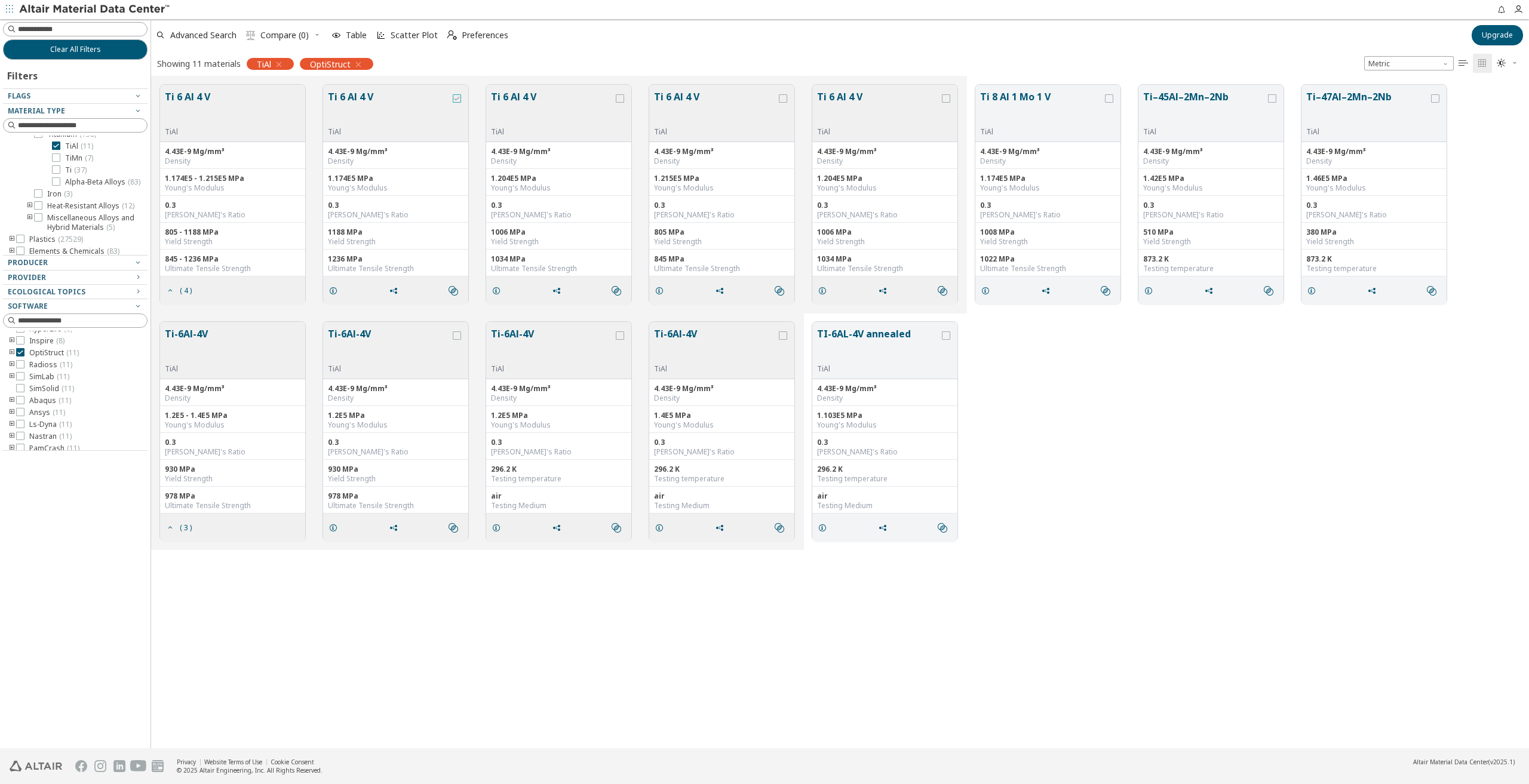
click at [455, 99] on icon "grid" at bounding box center [456, 98] width 8 height 8
click at [360, 96] on button "Ti 6 Al 4 V" at bounding box center [390, 108] width 123 height 38
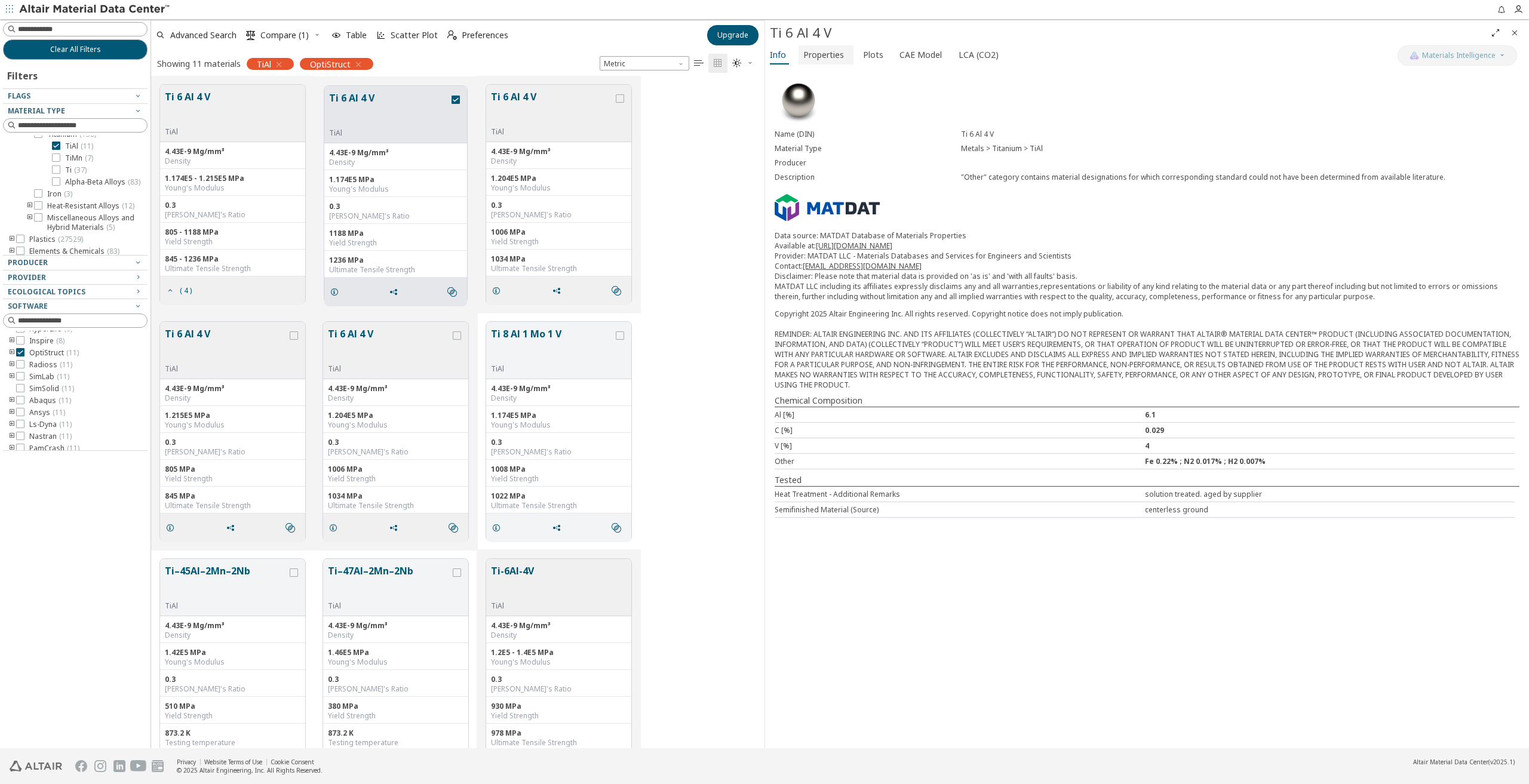
click at [810, 55] on span "Properties" at bounding box center [824, 54] width 41 height 19
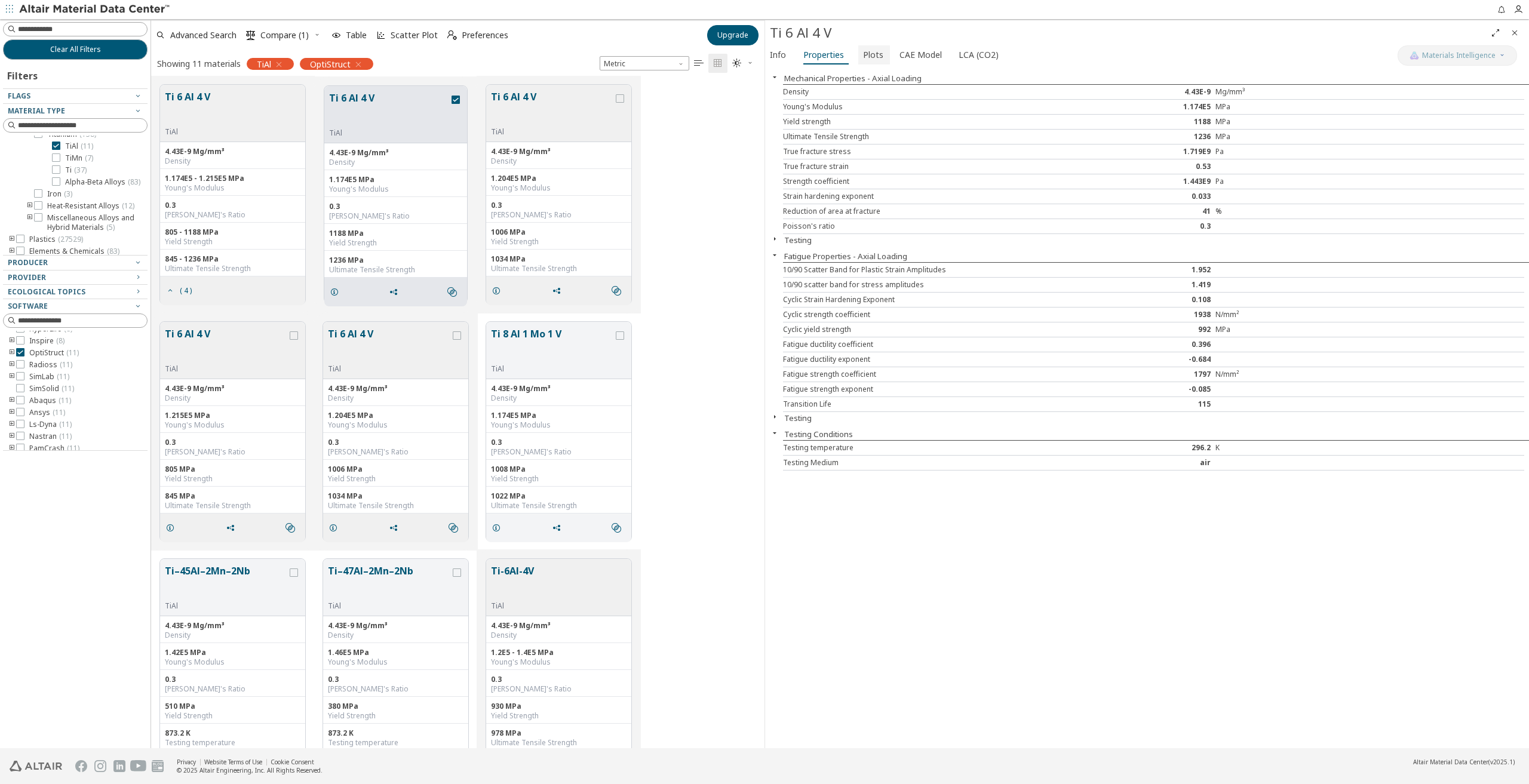
click at [863, 49] on span "Plots" at bounding box center [873, 54] width 20 height 19
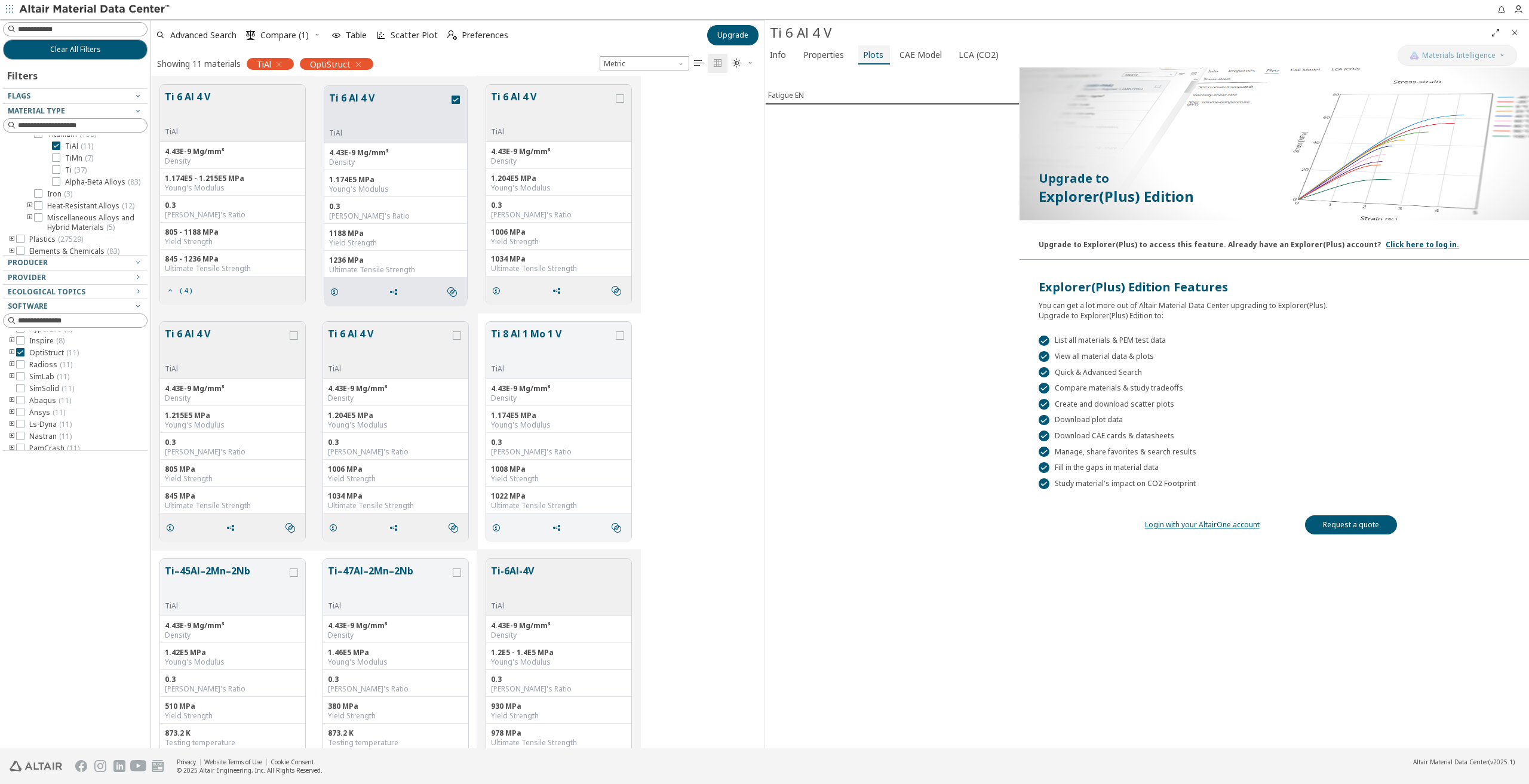
click at [884, 51] on button "Plots" at bounding box center [873, 54] width 31 height 19
click at [909, 54] on span "CAE Model" at bounding box center [920, 54] width 42 height 19
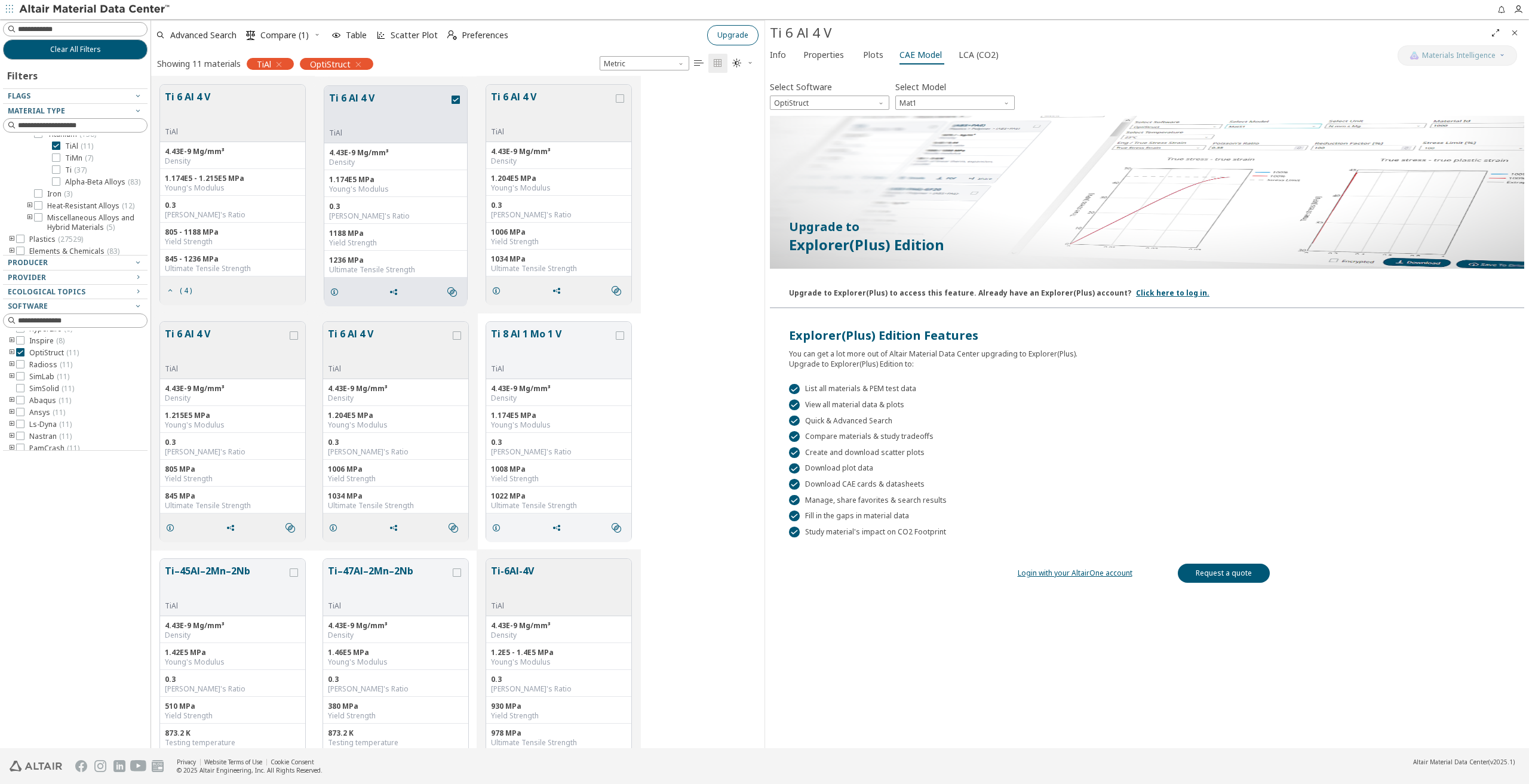
click at [738, 41] on button "Upgrade" at bounding box center [732, 35] width 51 height 20
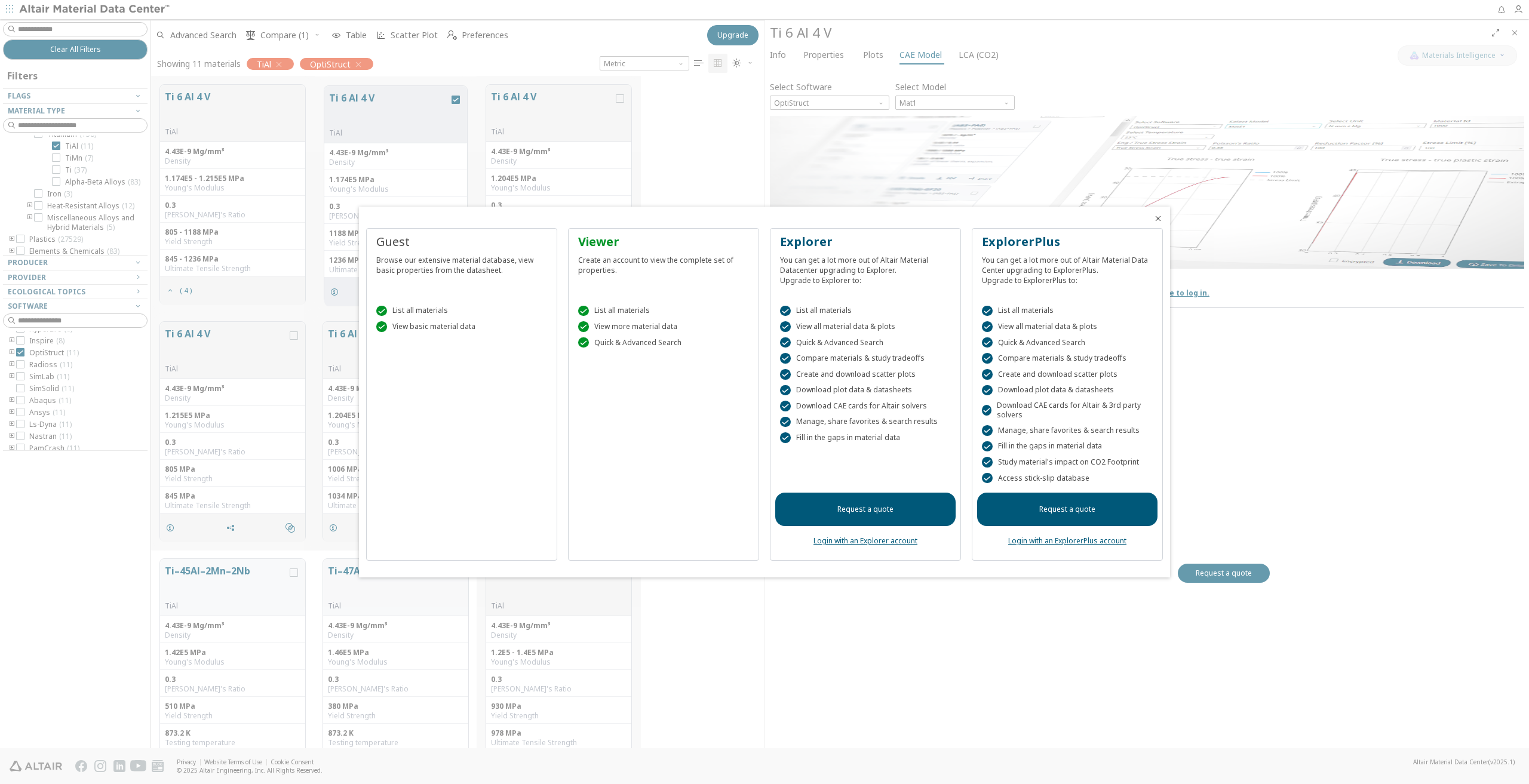
click at [859, 510] on link "Request a quote" at bounding box center [865, 510] width 180 height 34
click at [1157, 220] on icon "Close" at bounding box center [1158, 218] width 9 height 9
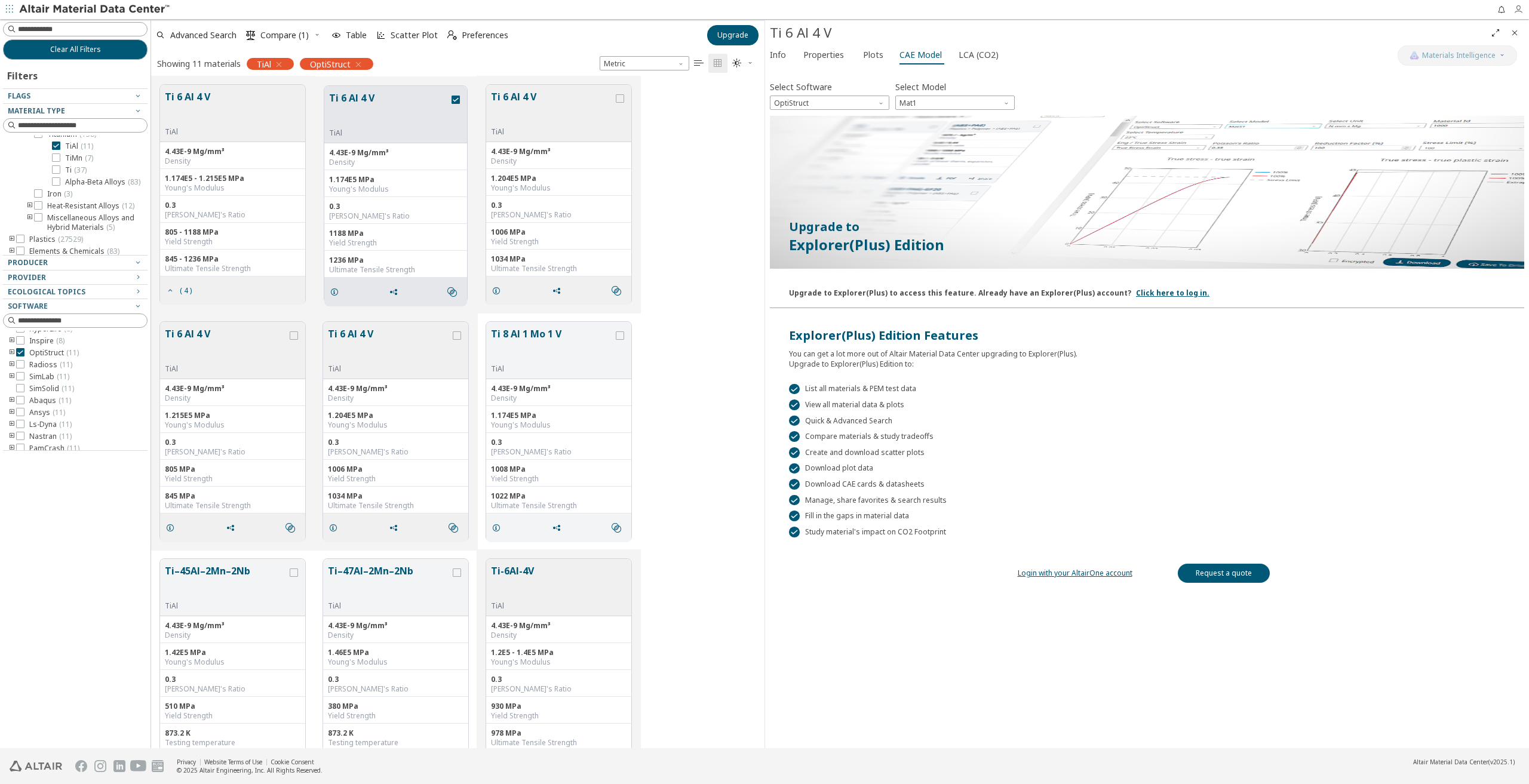
click at [1514, 6] on icon "button" at bounding box center [1518, 9] width 9 height 9
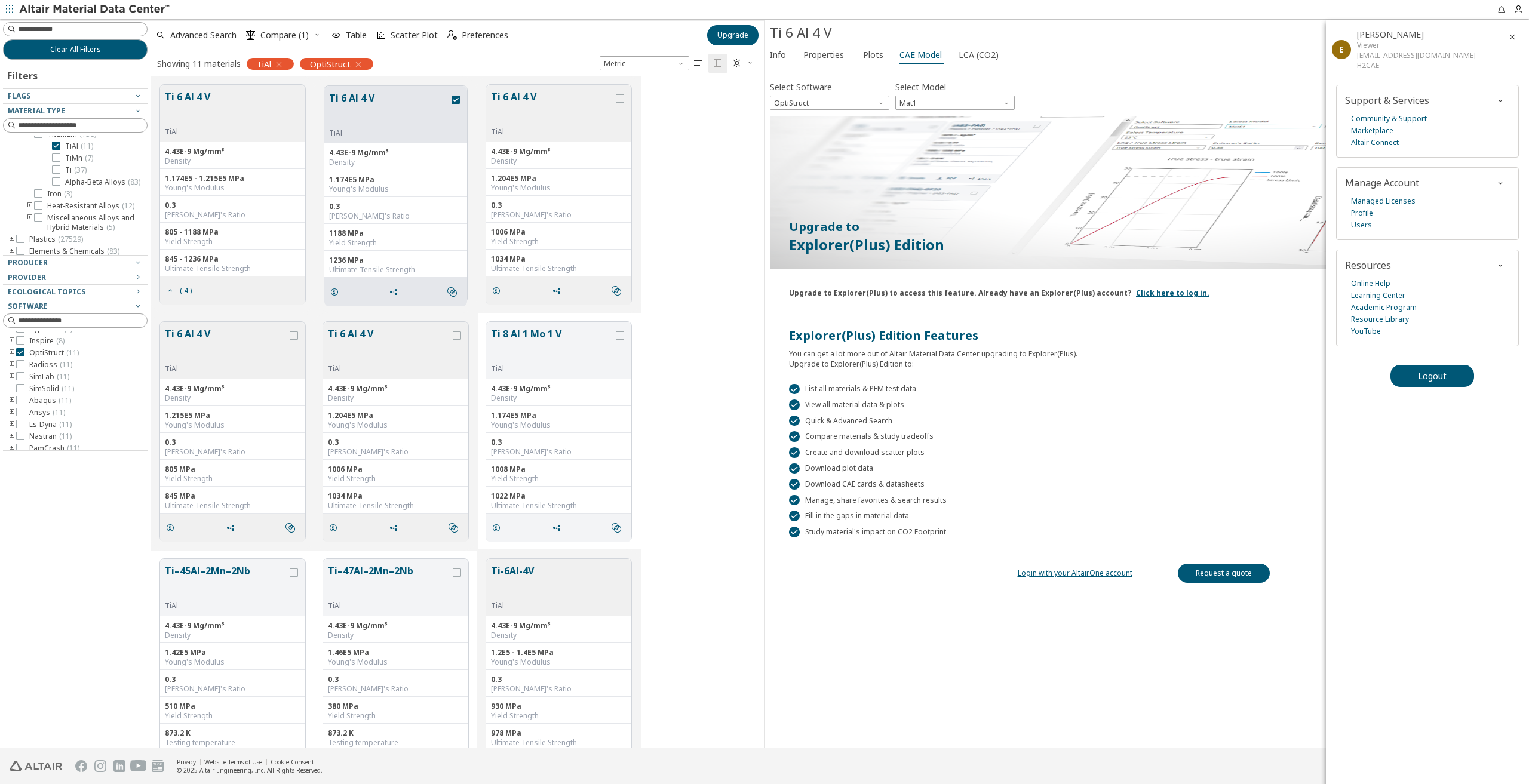
click at [669, 307] on div "Ti 6 Al 4 V TiAl 4.43E-9 Mg/mm³ Density 1.174E5 - 1.215E5 MPa Young's Modulus 0…" at bounding box center [458, 194] width 613 height 237
click at [863, 97] on span "OptiStruct" at bounding box center [830, 103] width 120 height 15
click at [985, 97] on span "Mat1" at bounding box center [955, 103] width 120 height 15
click at [963, 101] on span "Mat1" at bounding box center [955, 103] width 120 height 15
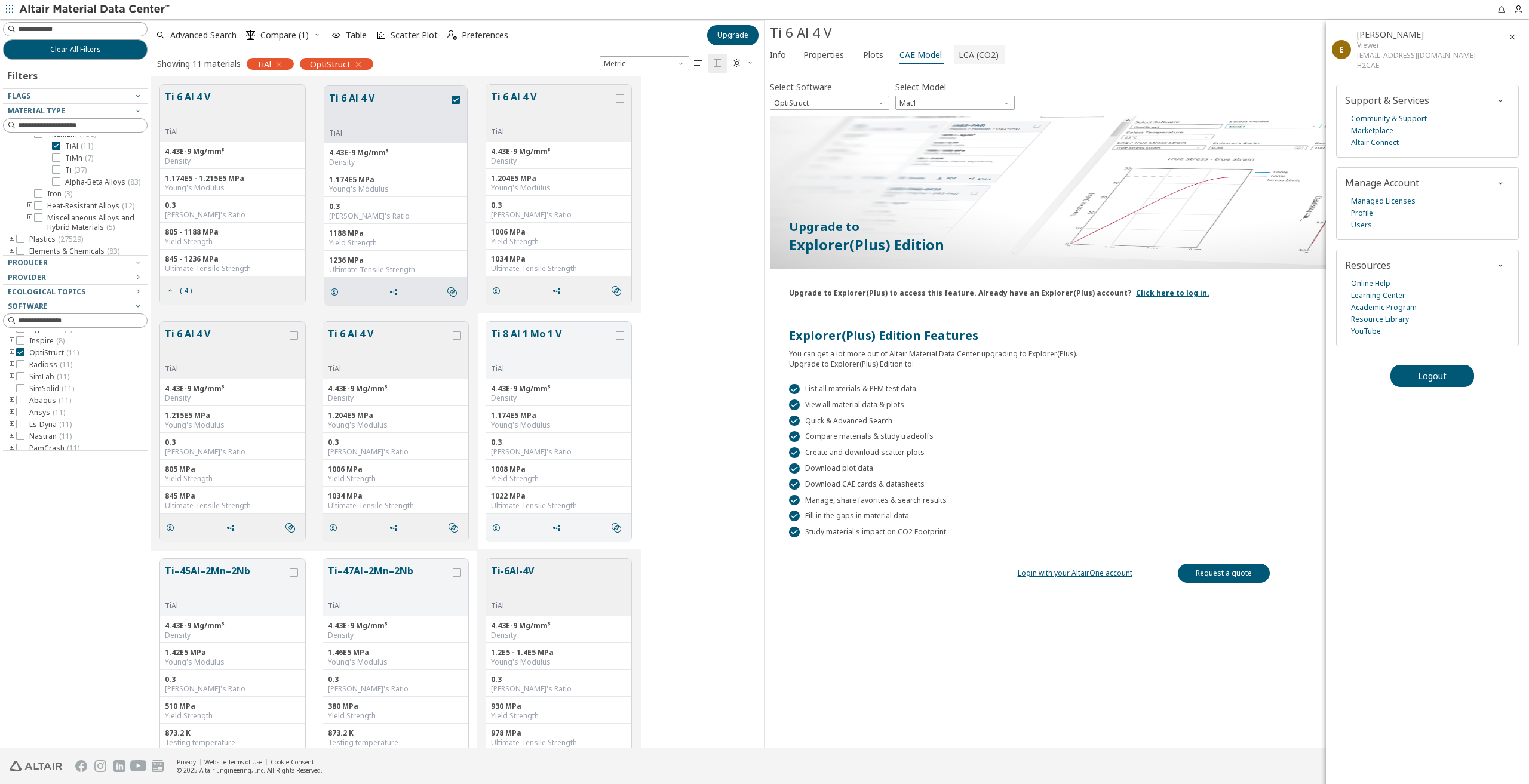
click at [972, 55] on span "LCA (CO2)" at bounding box center [978, 54] width 40 height 19
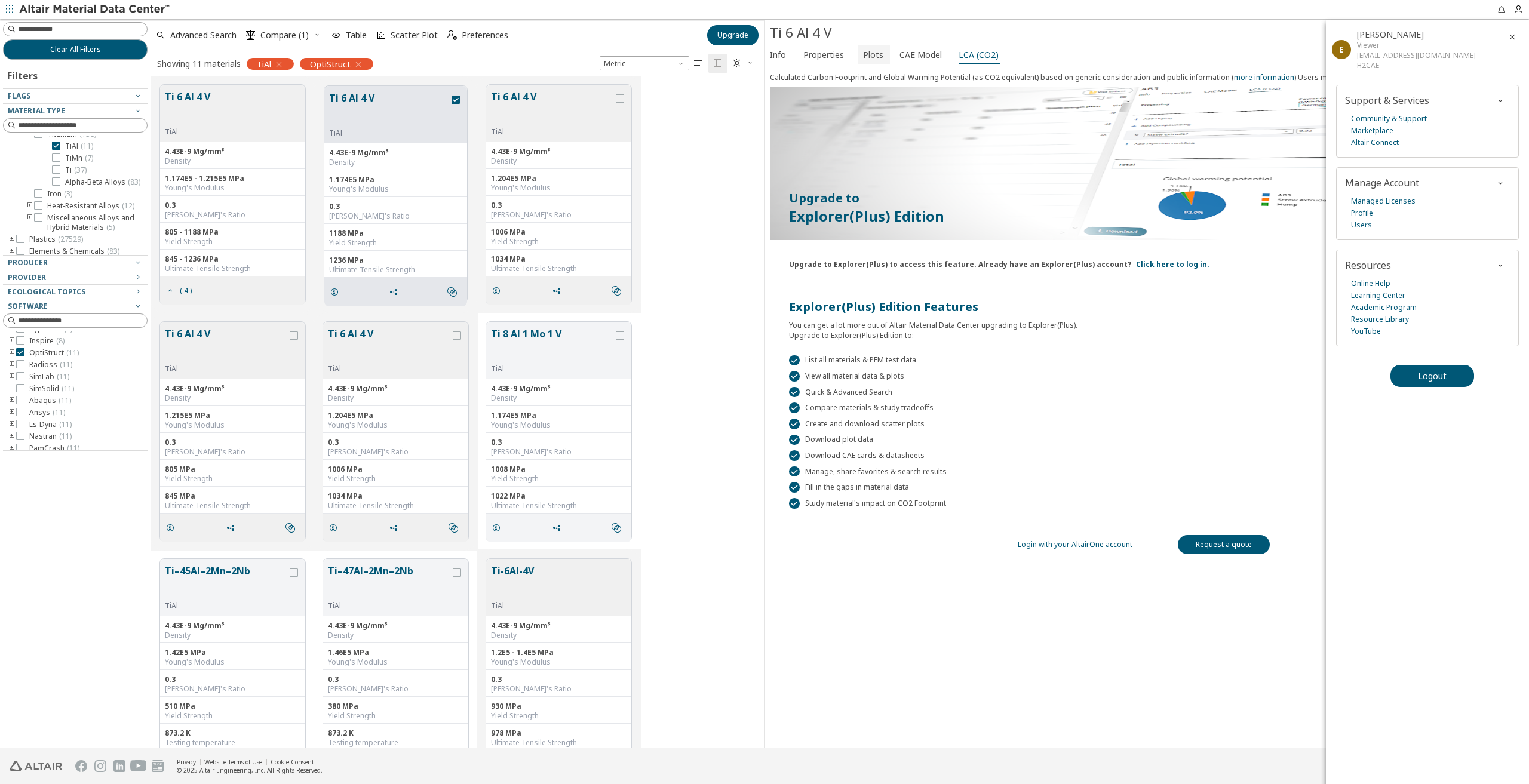
click at [869, 54] on span "Plots" at bounding box center [873, 54] width 20 height 19
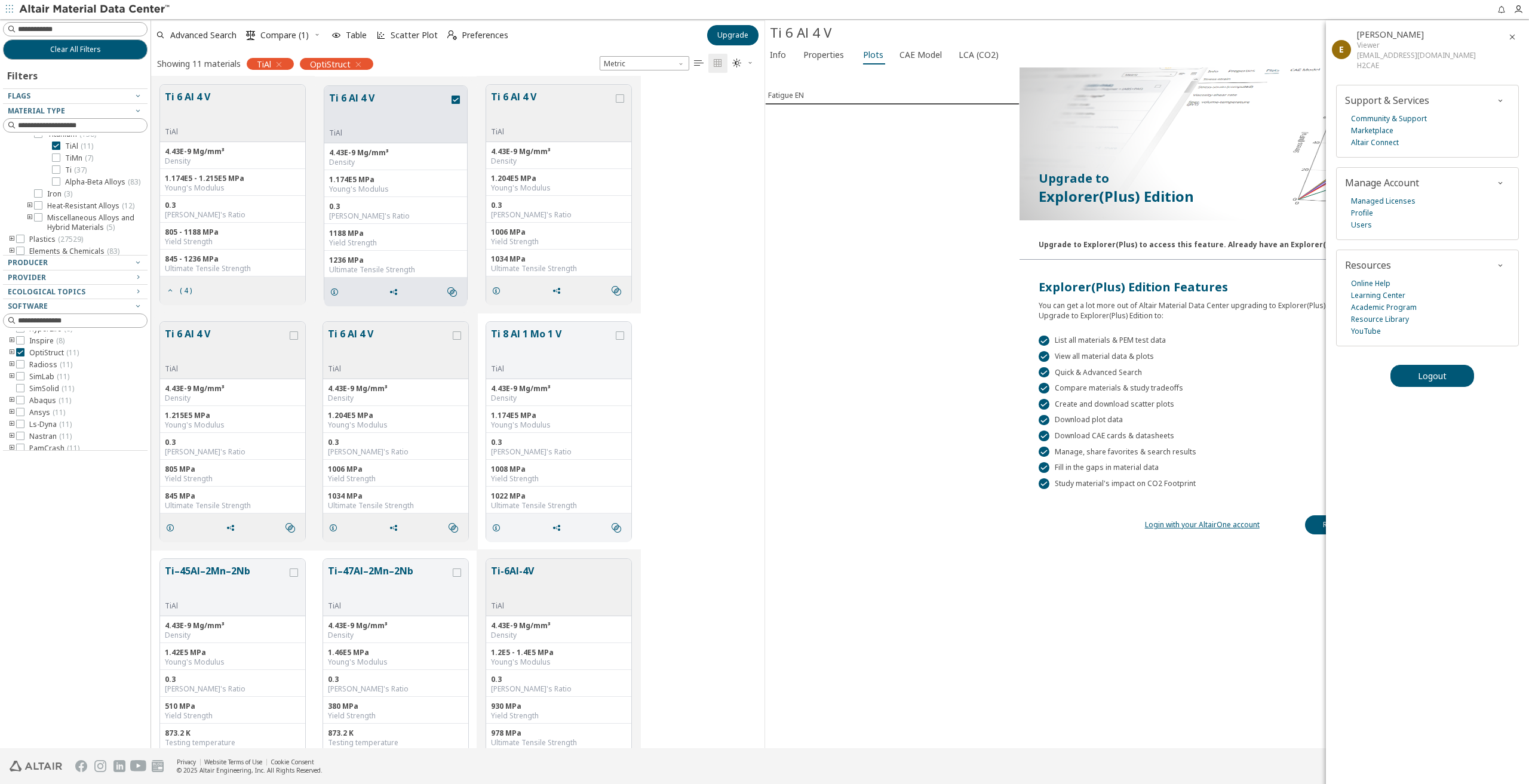
click at [1214, 521] on link "Login with your AltairOne account" at bounding box center [1202, 524] width 115 height 10
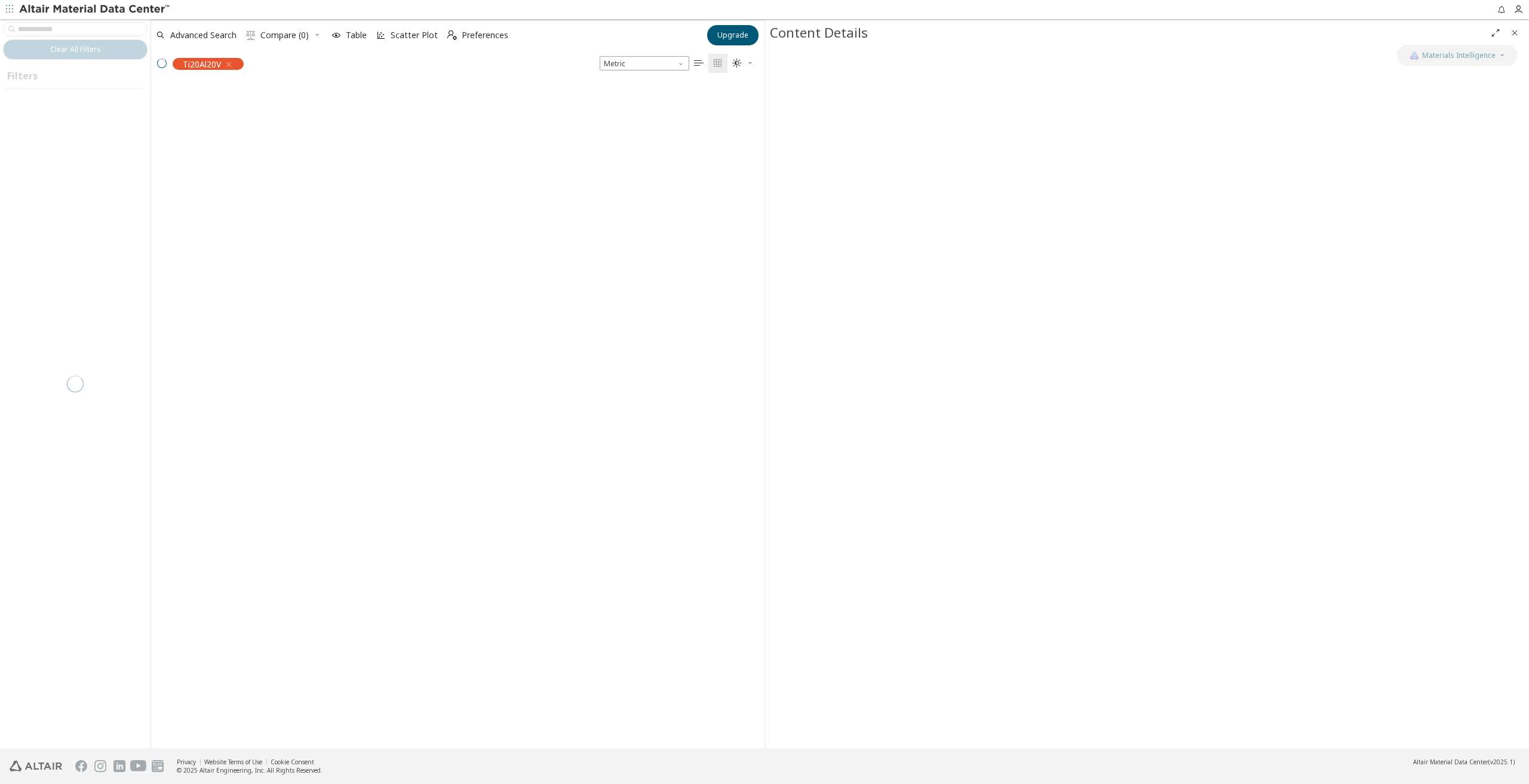
scroll to position [9, 9]
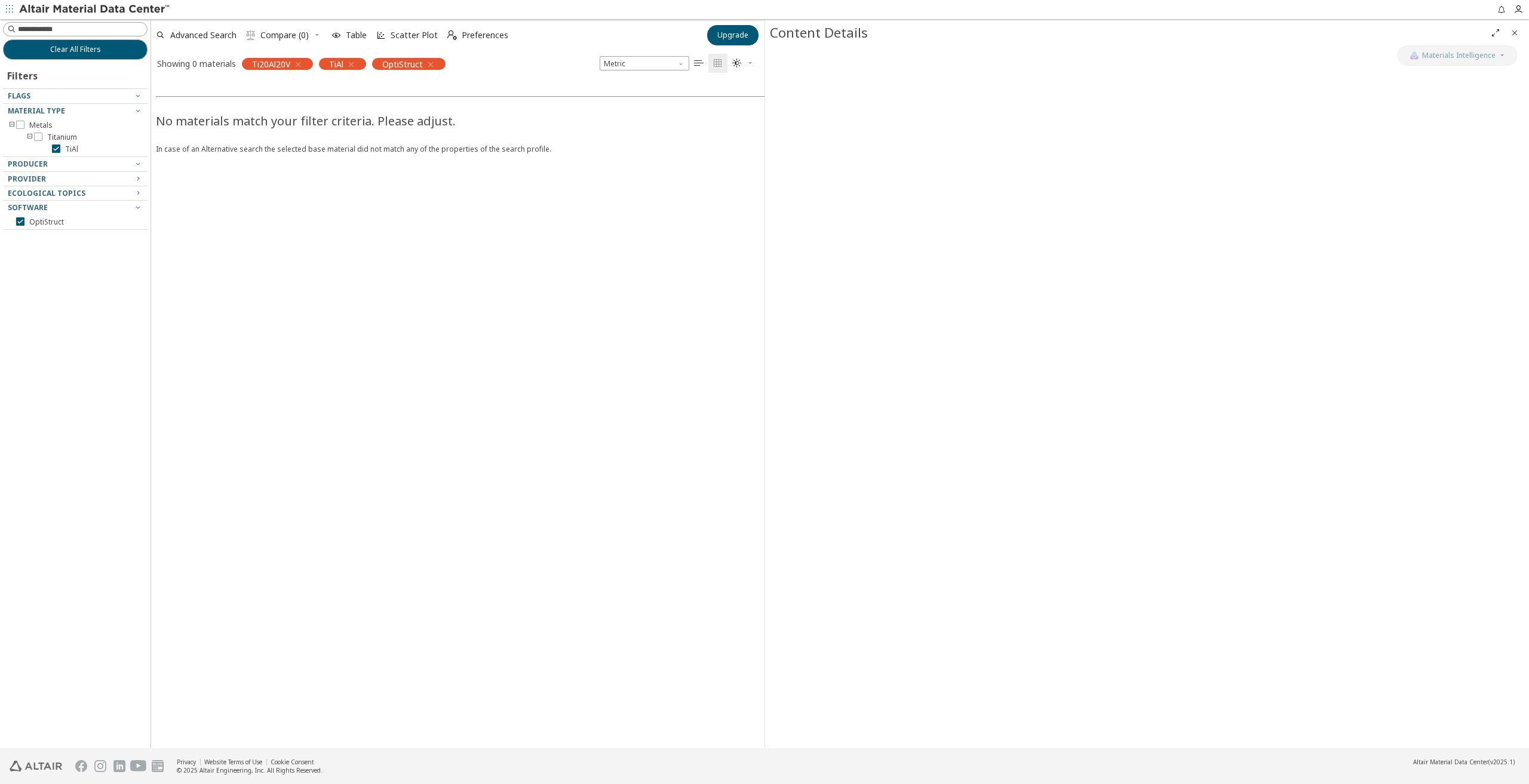
click at [295, 60] on icon "button" at bounding box center [298, 64] width 9 height 9
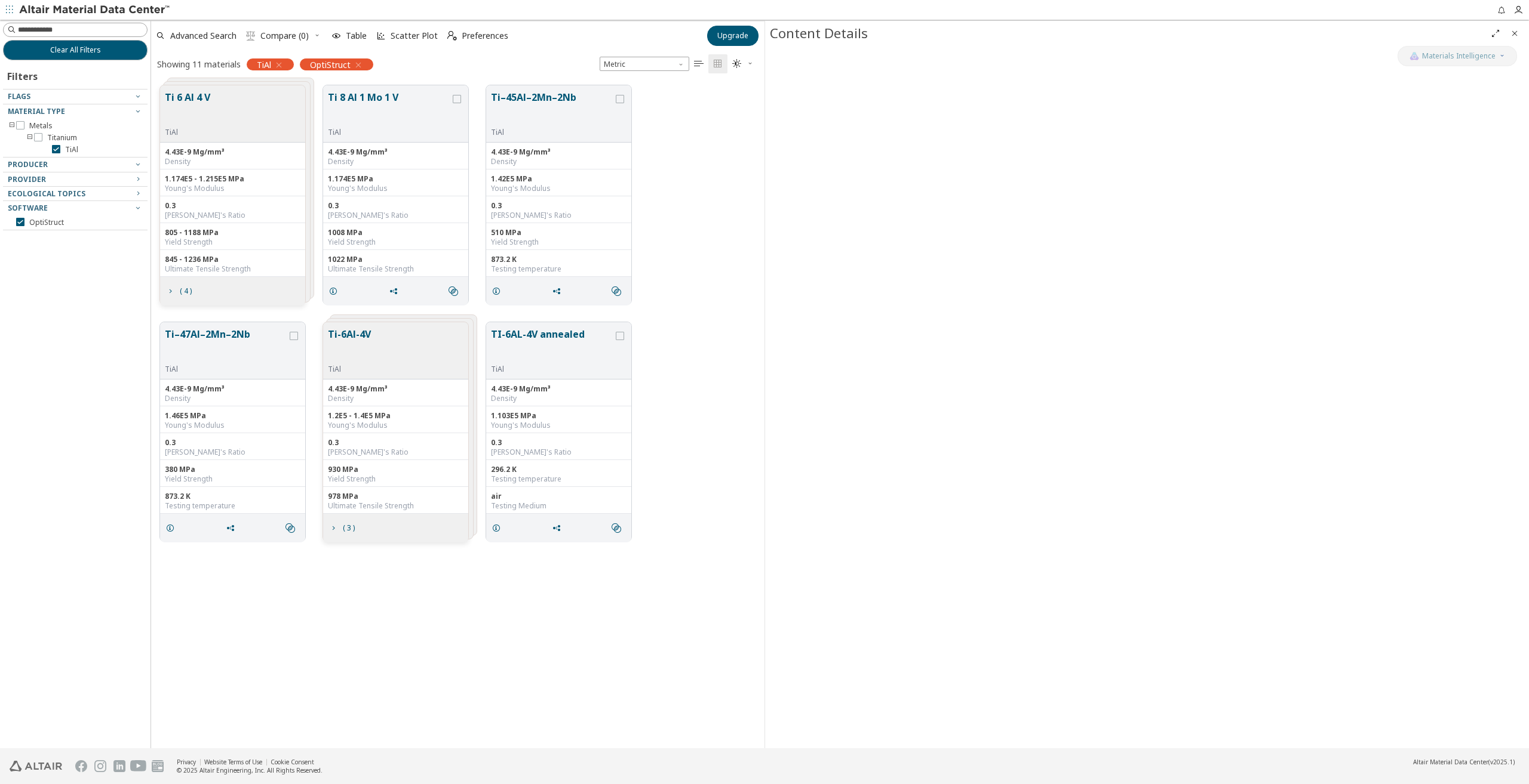
scroll to position [663, 603]
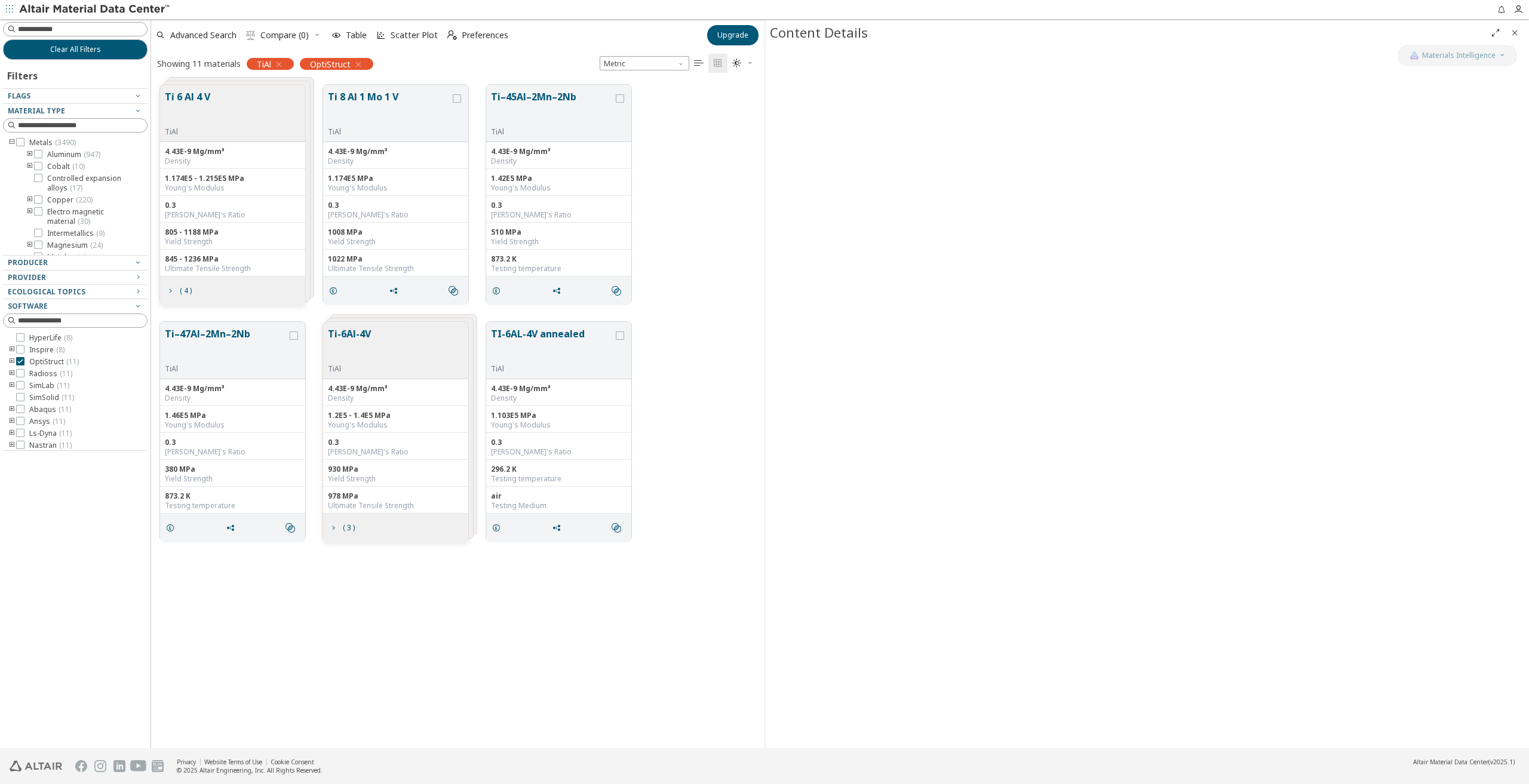
click at [195, 91] on button "Ti 6 Al 4 V" at bounding box center [187, 108] width 45 height 38
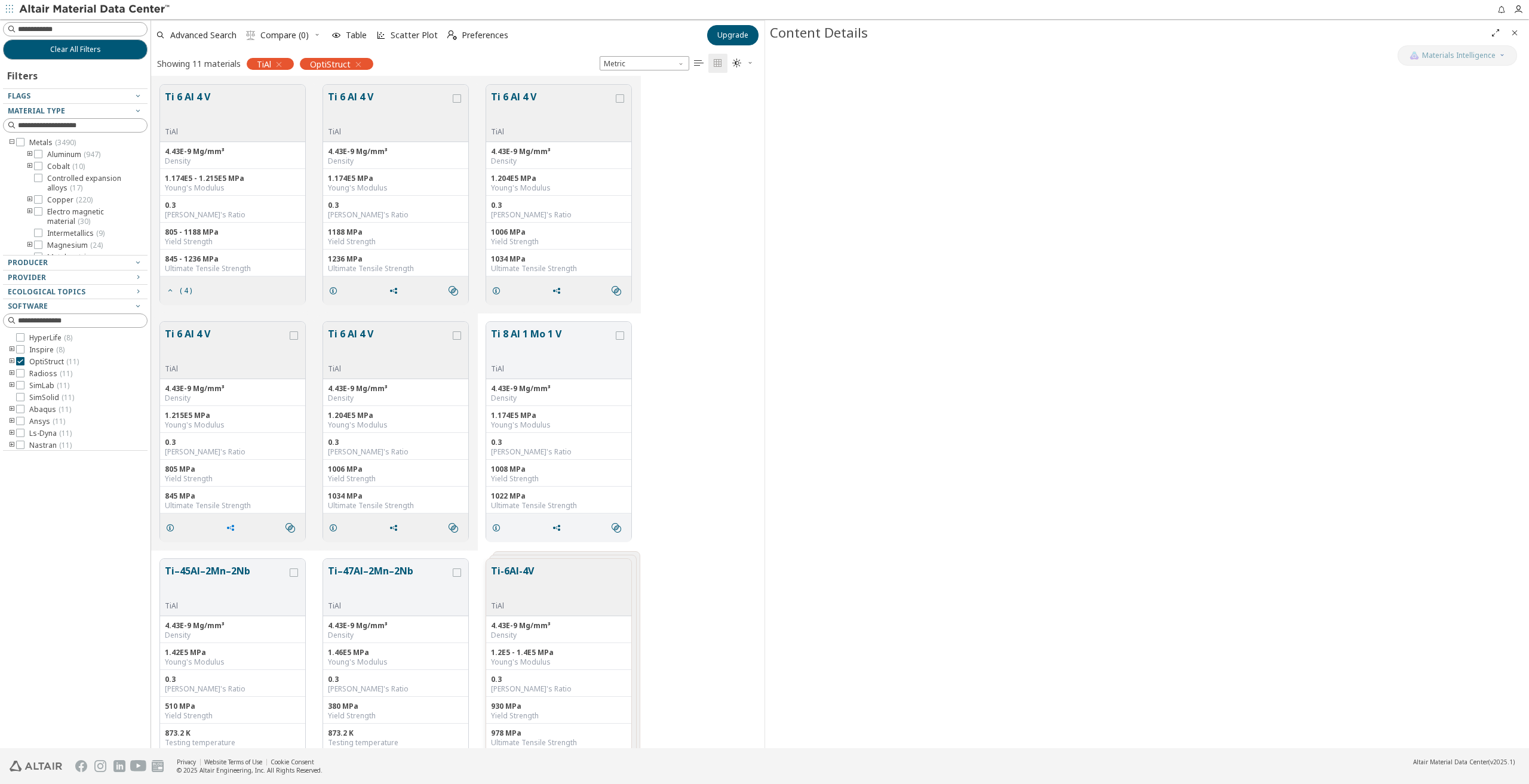
click at [233, 528] on icon "grid" at bounding box center [230, 527] width 9 height 9
click at [298, 333] on icon "grid" at bounding box center [294, 335] width 8 height 8
click at [231, 523] on icon "grid" at bounding box center [230, 527] width 9 height 9
click at [249, 549] on span "Copy to Clipboard" at bounding box center [280, 548] width 82 height 19
click at [169, 524] on icon "grid" at bounding box center [170, 527] width 9 height 9
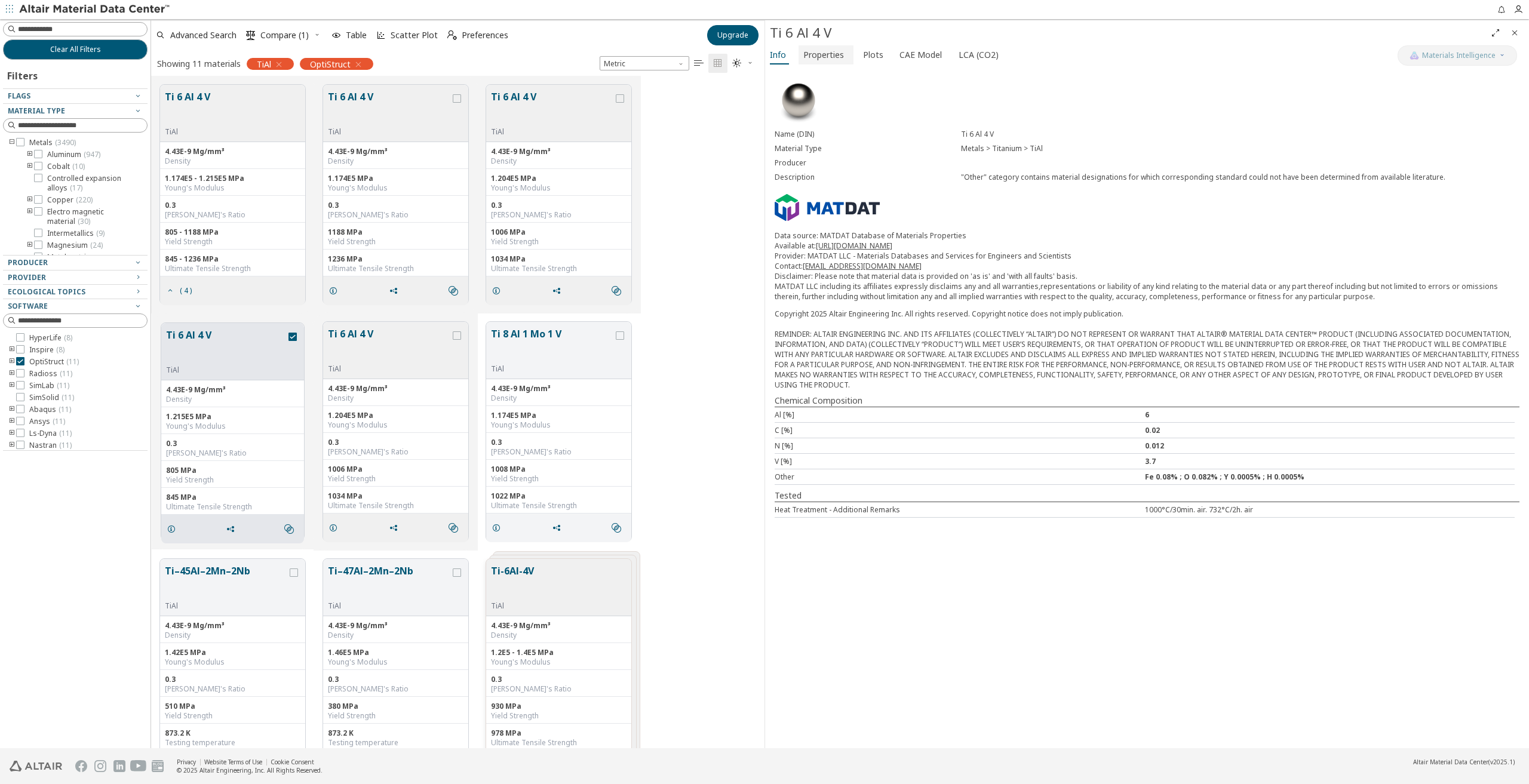
click at [817, 52] on span "Properties" at bounding box center [824, 54] width 41 height 19
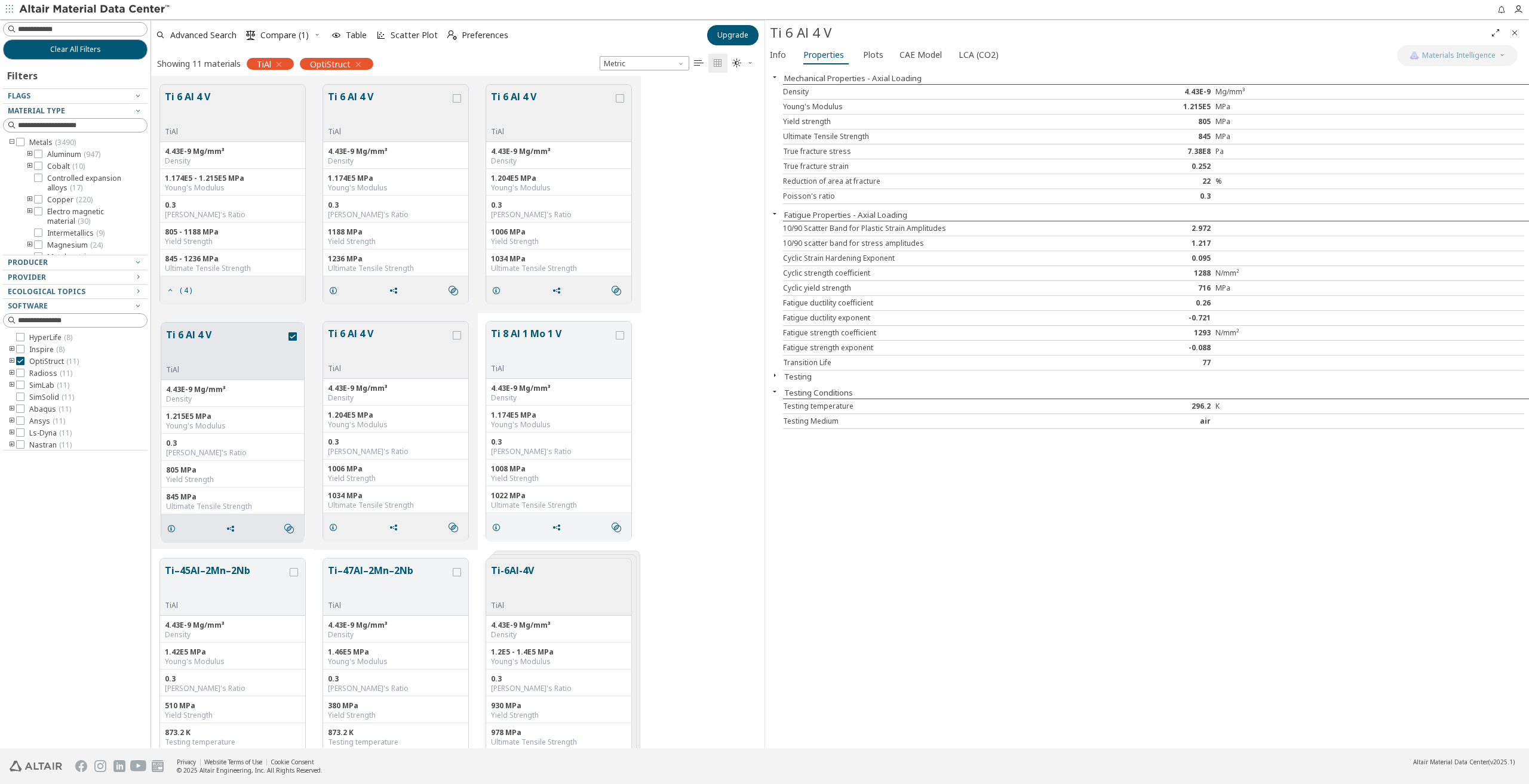
scroll to position [664, 604]
